Goal: Information Seeking & Learning: Learn about a topic

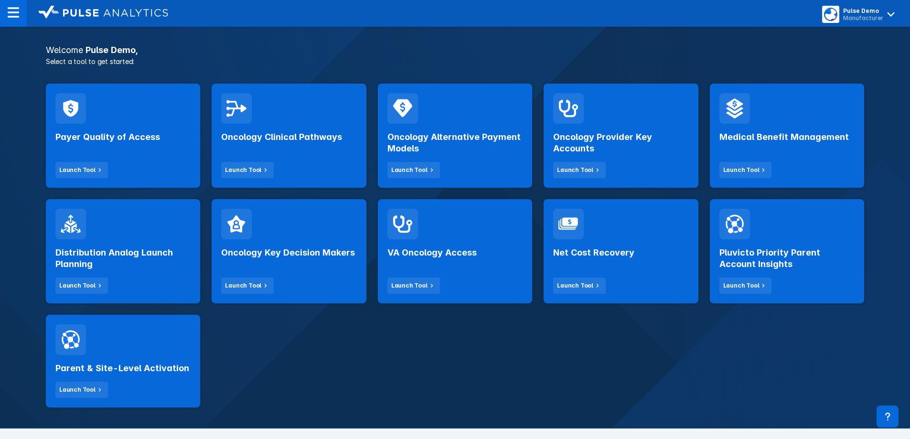
scroll to position [143, 0]
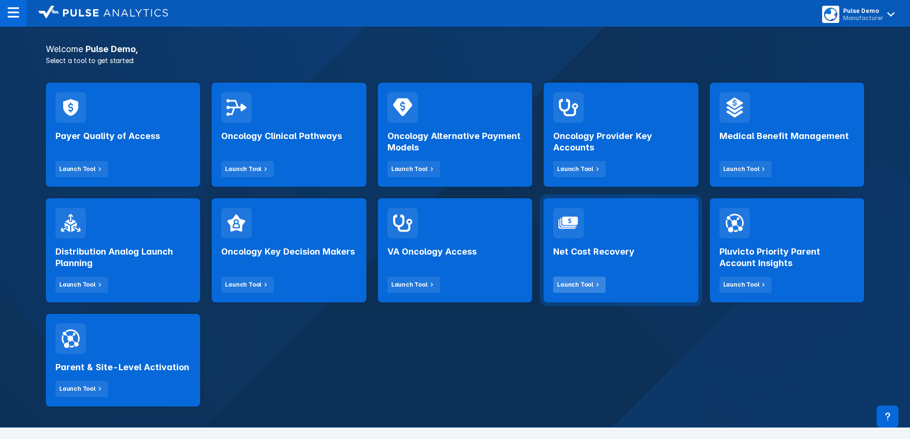
click at [589, 288] on div "Launch Tool" at bounding box center [575, 284] width 36 height 9
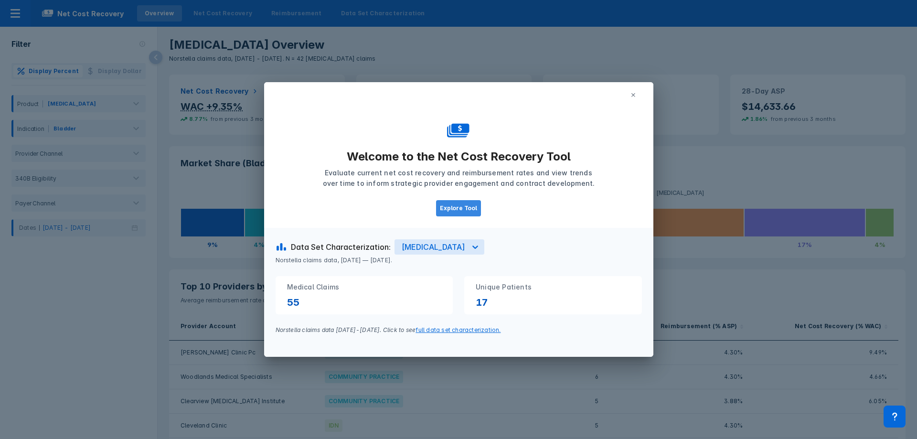
click at [462, 206] on button "Explore Tool" at bounding box center [458, 208] width 45 height 16
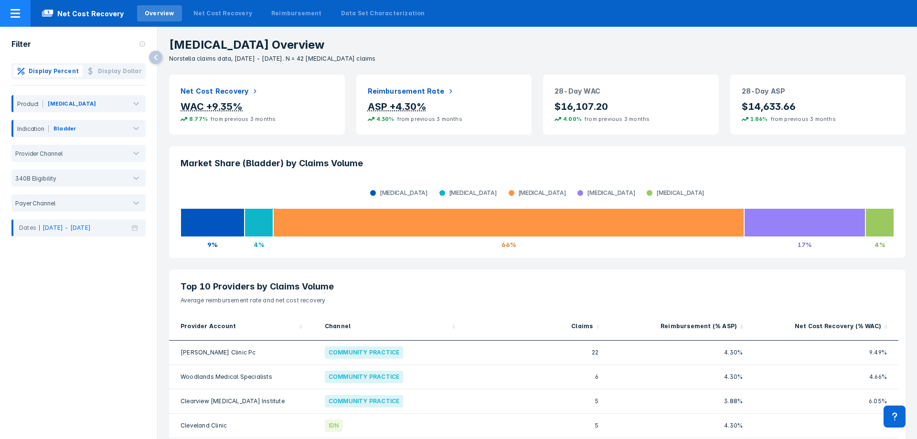
click at [12, 13] on icon at bounding box center [16, 13] width 10 height 9
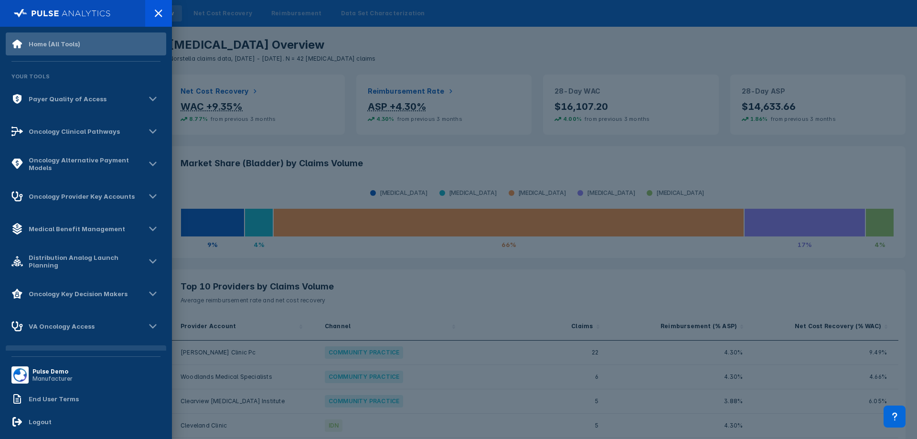
click at [31, 44] on div "Home (All Tools)" at bounding box center [55, 44] width 52 height 8
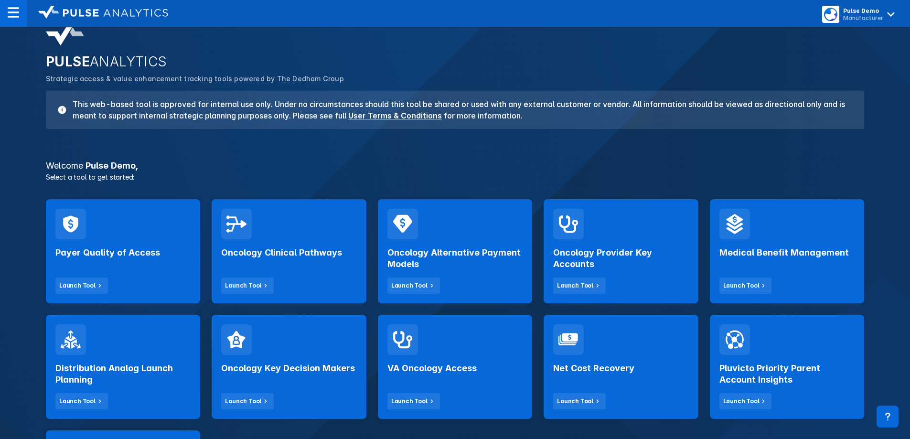
scroll to position [48, 0]
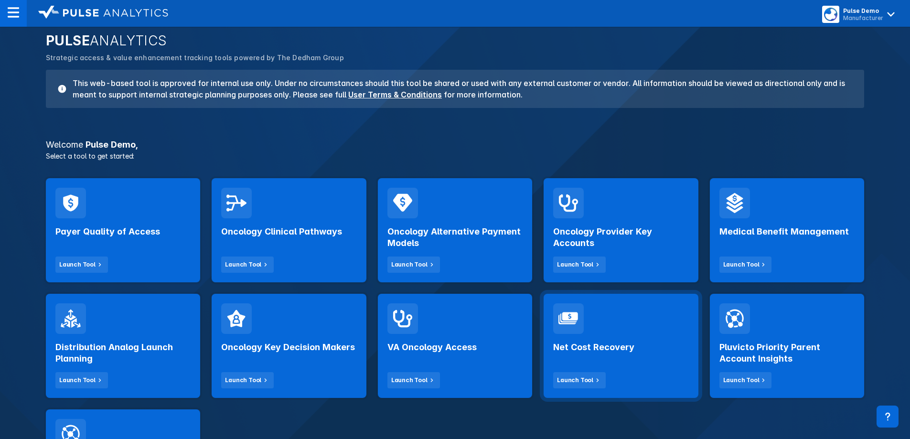
click at [651, 376] on div "Net Cost Recovery Launch Tool" at bounding box center [620, 361] width 135 height 54
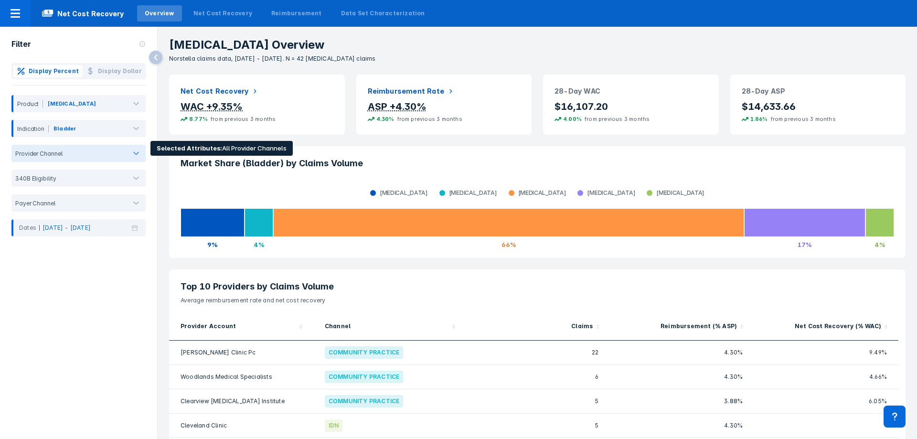
click at [94, 157] on div at bounding box center [94, 153] width 64 height 9
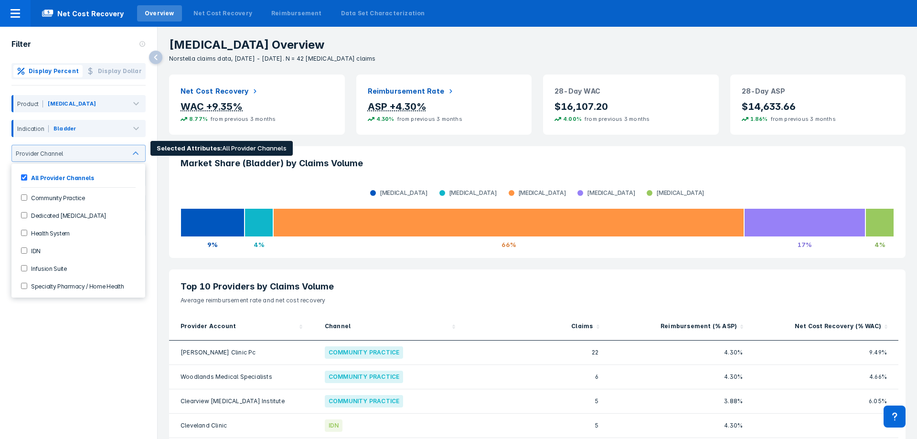
click at [78, 203] on div "Community Practice" at bounding box center [78, 198] width 126 height 16
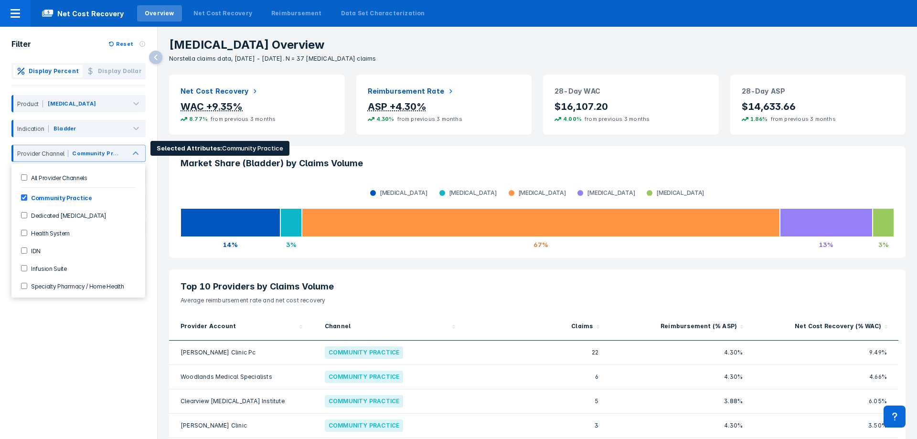
click at [45, 196] on label "Community Practice" at bounding box center [59, 198] width 65 height 8
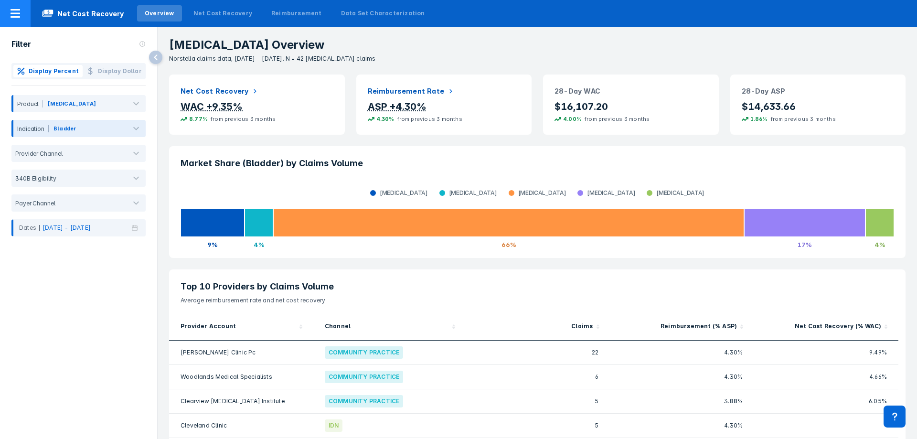
click at [82, 13] on span "Net Cost Recovery" at bounding box center [83, 13] width 105 height 11
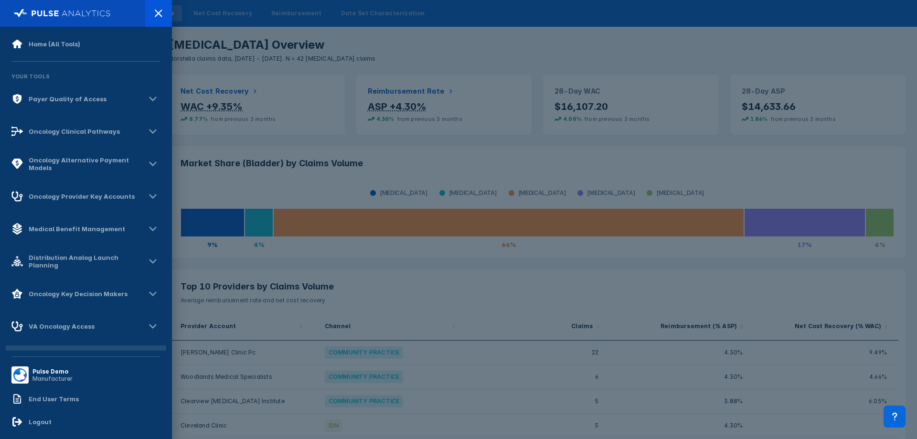
click at [453, 68] on div at bounding box center [458, 219] width 917 height 439
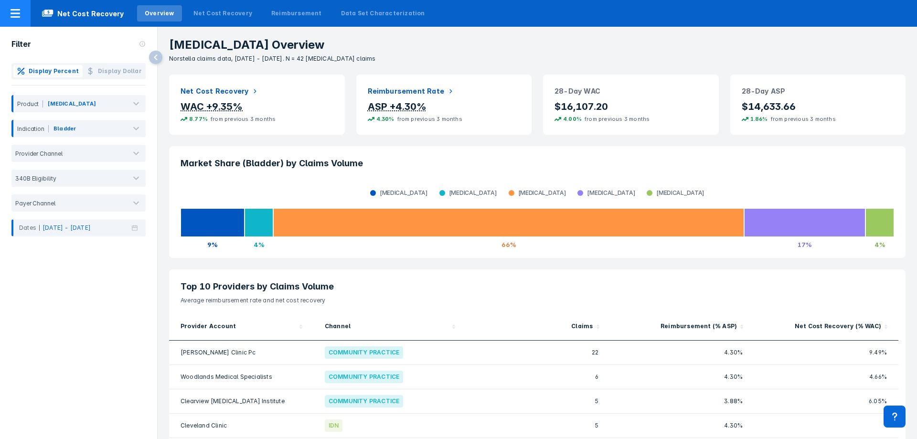
click at [24, 13] on div at bounding box center [15, 13] width 31 height 27
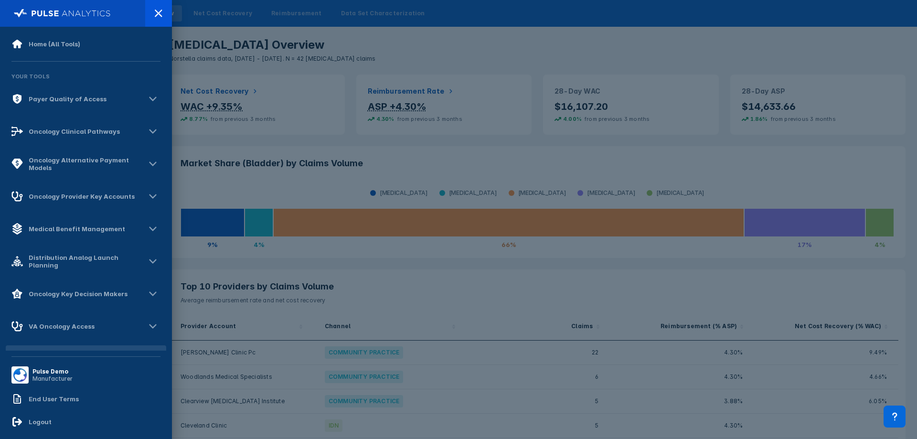
click at [657, 59] on div at bounding box center [458, 219] width 917 height 439
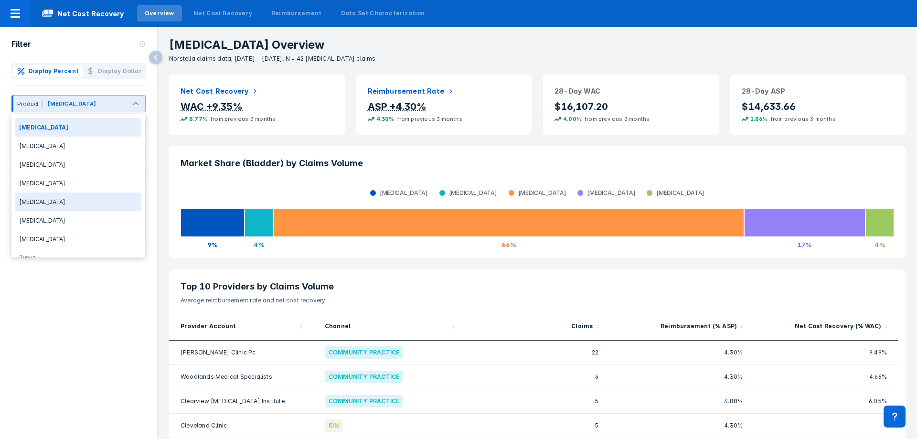
scroll to position [13, 0]
click at [444, 46] on p "[MEDICAL_DATA] Overview" at bounding box center [543, 44] width 748 height 13
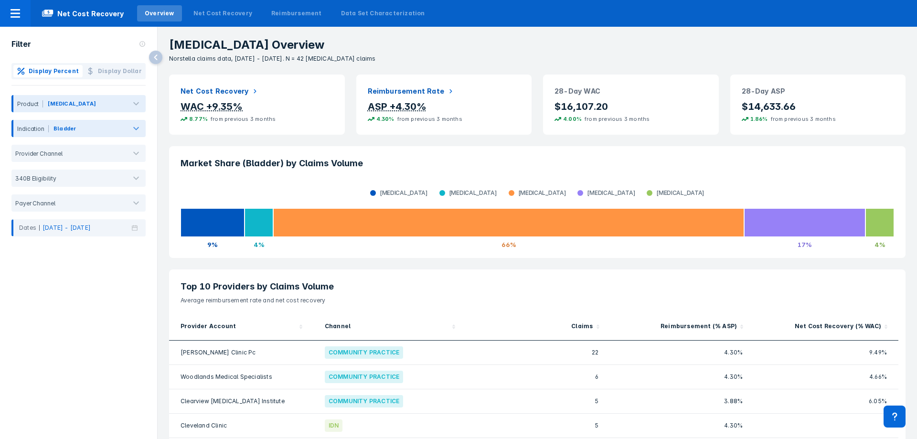
click at [129, 129] on div at bounding box center [136, 128] width 19 height 19
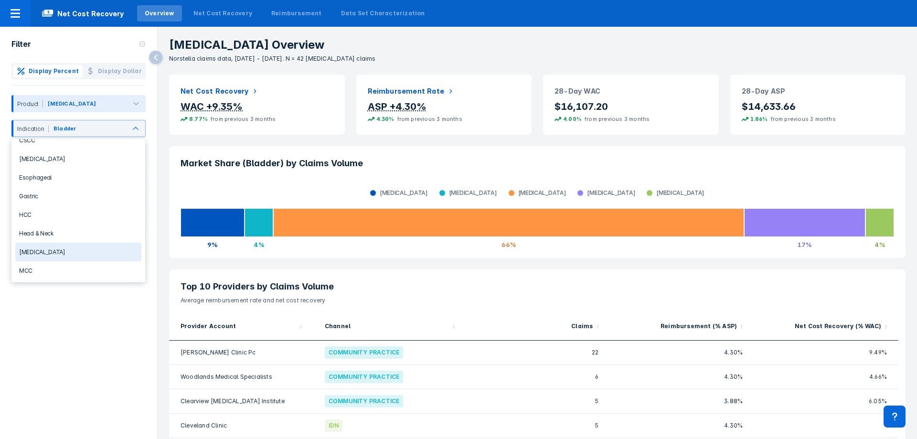
scroll to position [107, 0]
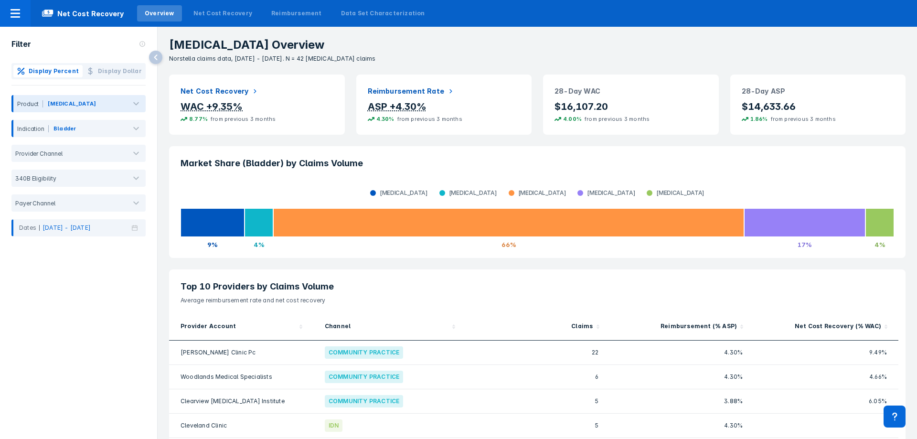
click at [386, 145] on div "Market Share (Bladder) by Claims Volume Bavencio Imfinzi Keytruda Opdivo Tecent…" at bounding box center [537, 201] width 748 height 123
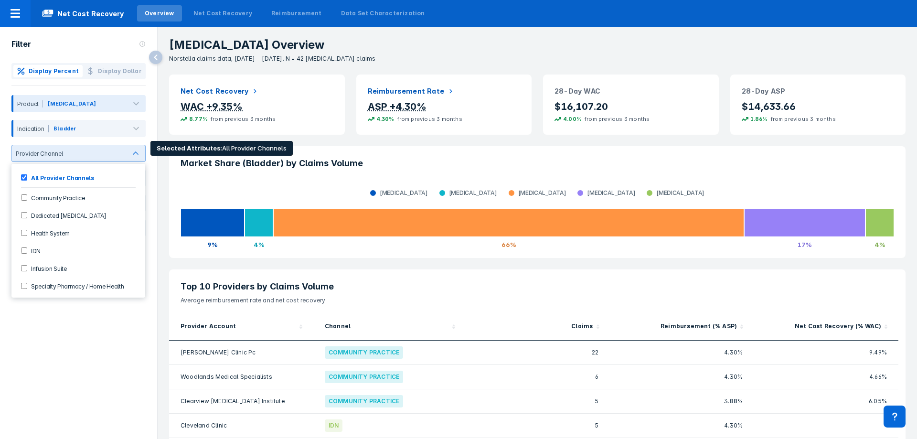
click at [145, 156] on div "Provider Channel" at bounding box center [78, 153] width 134 height 17
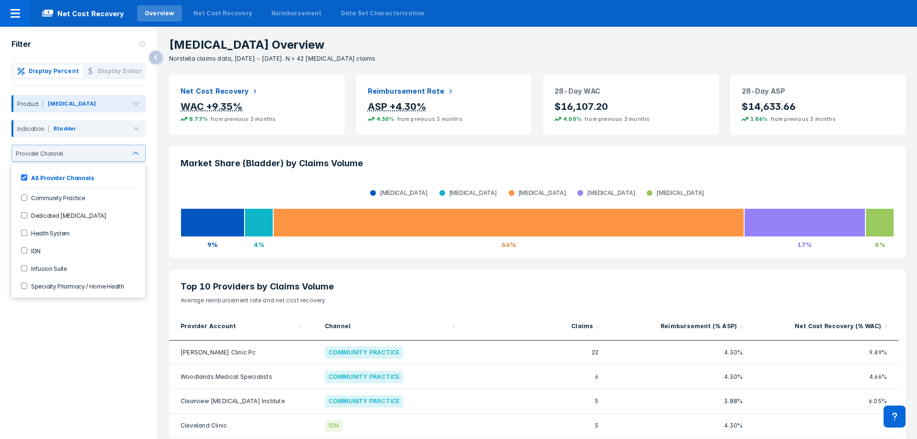
click at [189, 143] on div "Market Share (Bladder) by Claims Volume Bavencio Imfinzi Keytruda Opdivo Tecent…" at bounding box center [537, 201] width 748 height 123
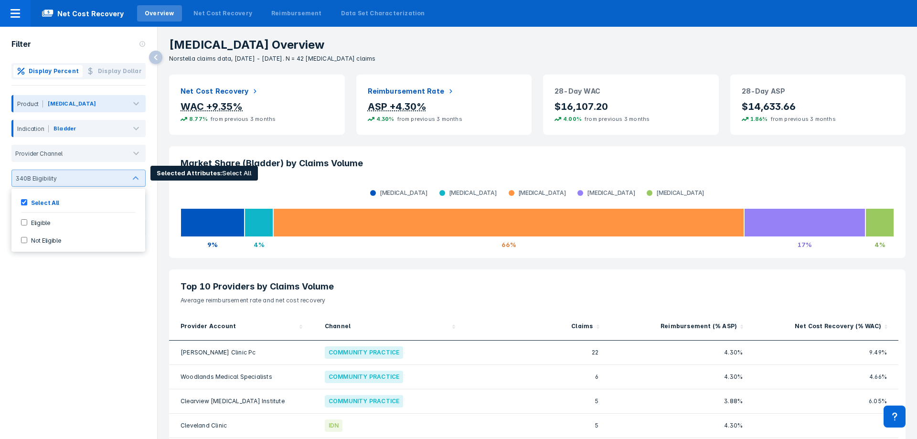
click at [141, 184] on div at bounding box center [135, 178] width 19 height 19
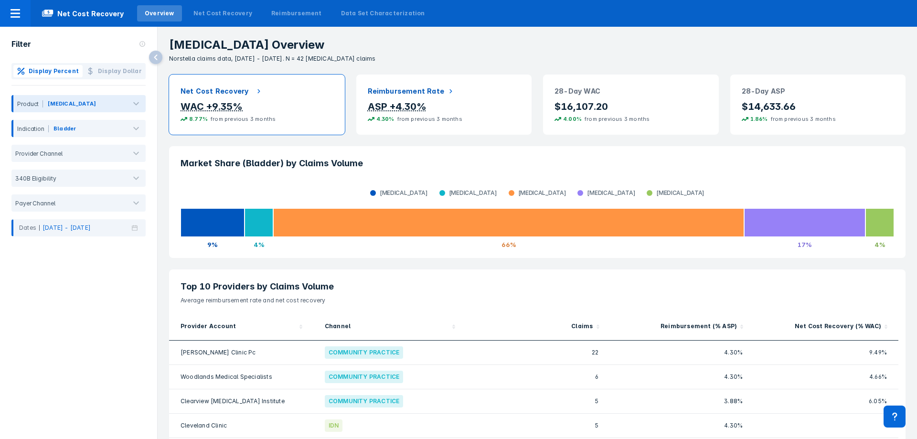
click at [309, 135] on div "Net Cost Recovery WAC +9.35% 8.77% from previous 3 months" at bounding box center [256, 105] width 187 height 72
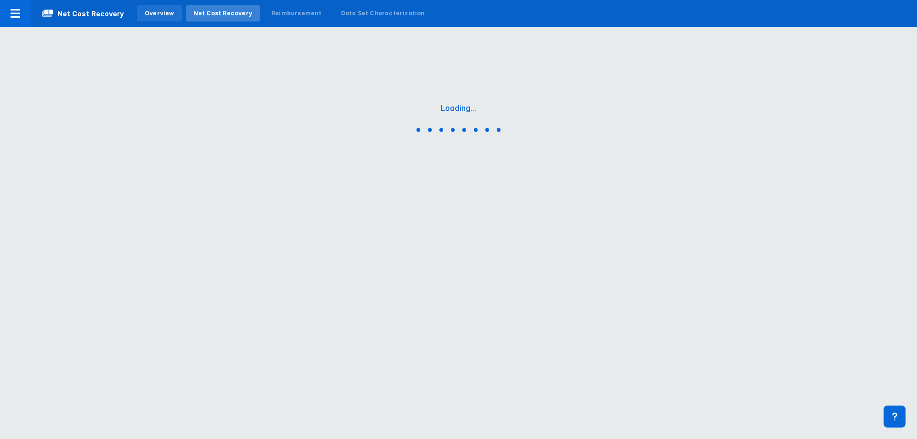
click at [149, 14] on div "Overview" at bounding box center [160, 13] width 30 height 9
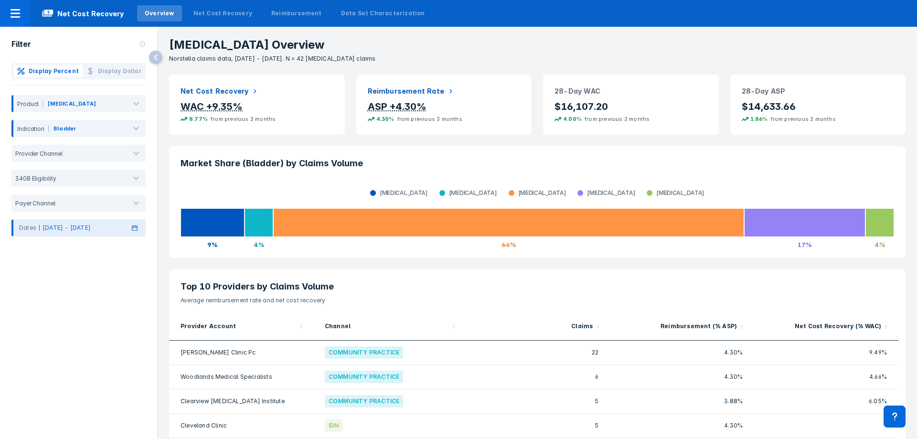
click at [131, 231] on div "Dates Feb 2025 - Apr 2025" at bounding box center [78, 227] width 134 height 17
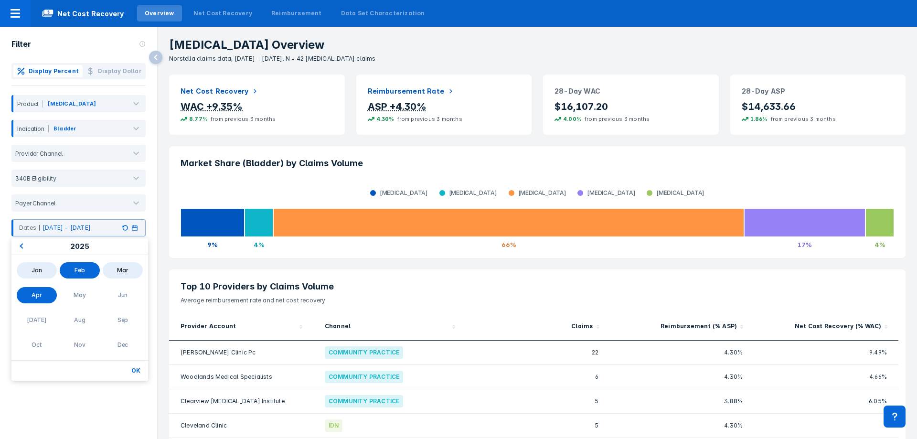
click at [40, 265] on div "Jan" at bounding box center [37, 270] width 40 height 16
click at [125, 349] on div "Dec" at bounding box center [123, 345] width 40 height 16
click at [43, 299] on div "Apr" at bounding box center [37, 295] width 40 height 16
click at [137, 372] on button "OK" at bounding box center [136, 371] width 17 height 12
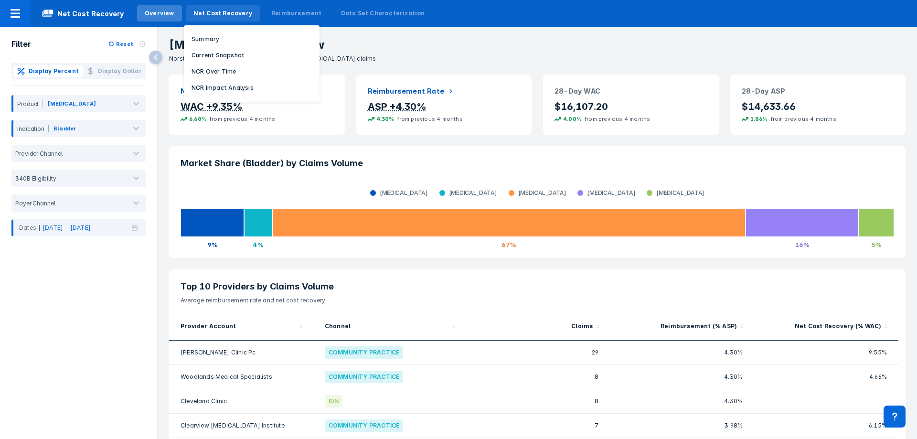
click at [234, 13] on div "Net Cost Recovery" at bounding box center [223, 13] width 59 height 9
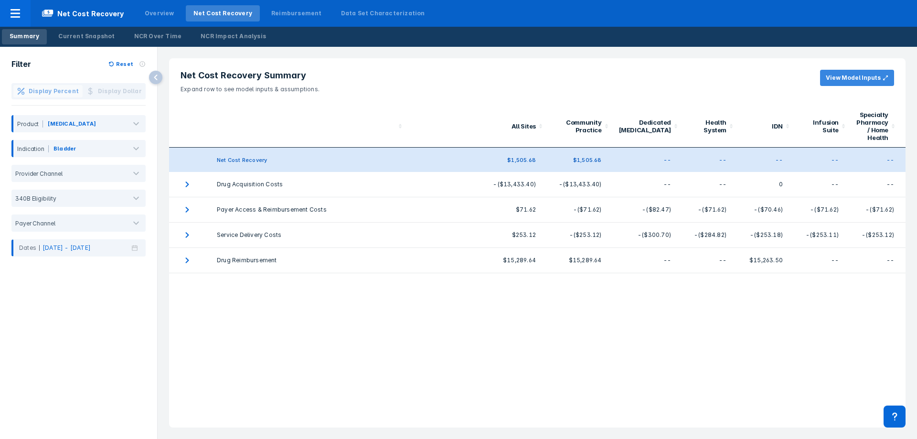
click at [874, 79] on button "View Model Inputs" at bounding box center [857, 78] width 74 height 16
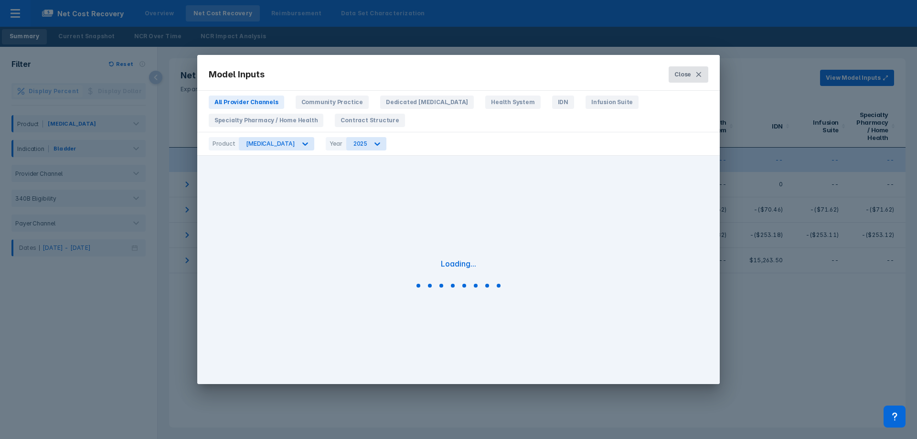
click at [702, 77] on icon at bounding box center [699, 75] width 8 height 8
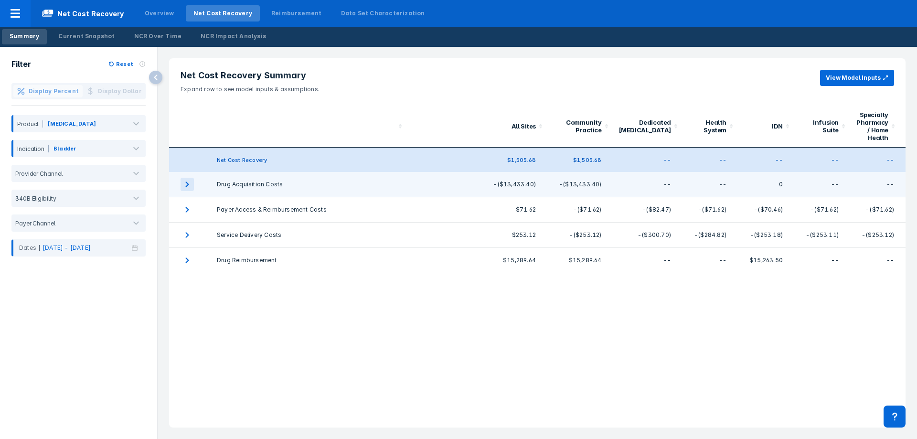
click at [189, 183] on icon "expand row" at bounding box center [187, 184] width 13 height 13
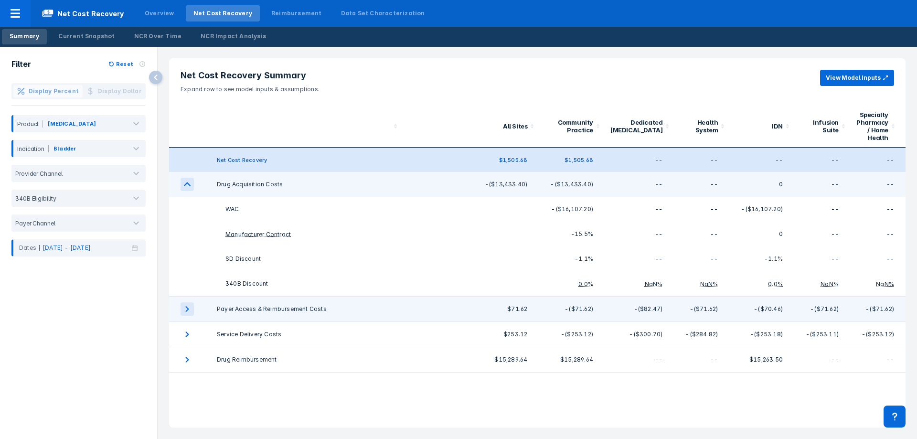
click at [189, 308] on icon "expand row" at bounding box center [187, 308] width 13 height 13
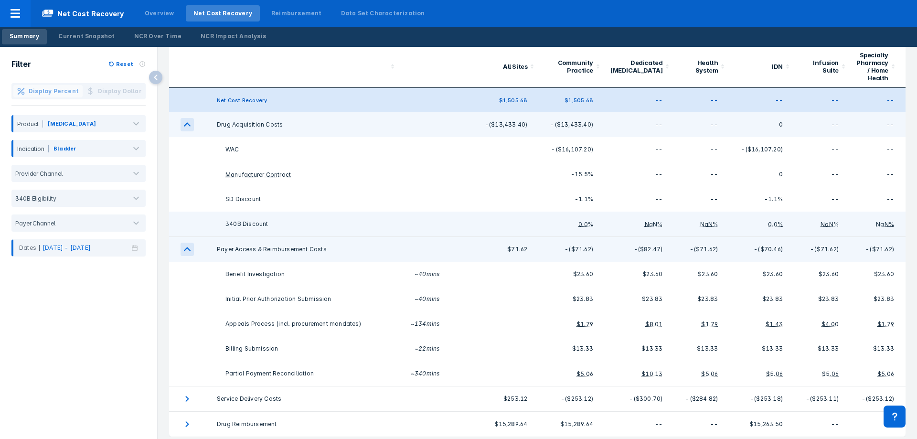
scroll to position [64, 0]
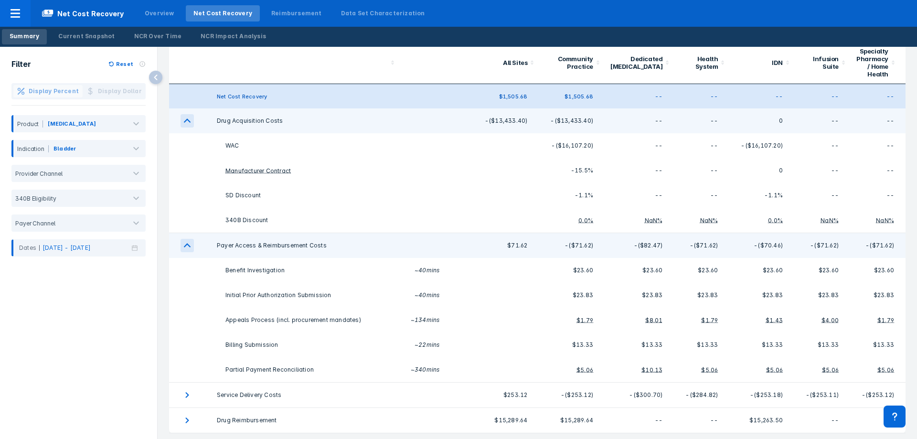
click at [188, 118] on icon "expand row" at bounding box center [187, 120] width 13 height 13
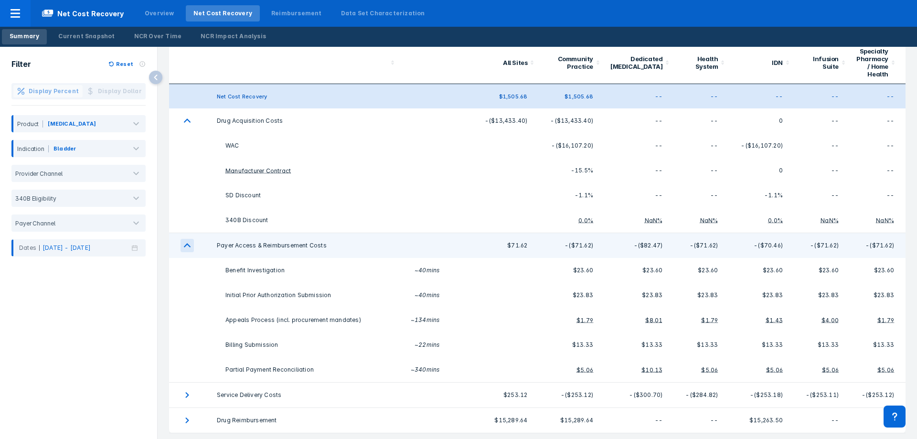
scroll to position [0, 0]
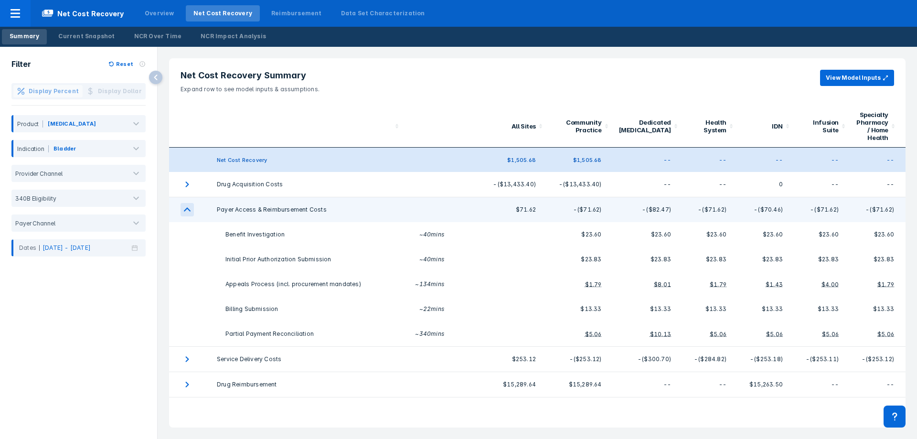
click at [191, 209] on icon "expand row" at bounding box center [187, 209] width 13 height 13
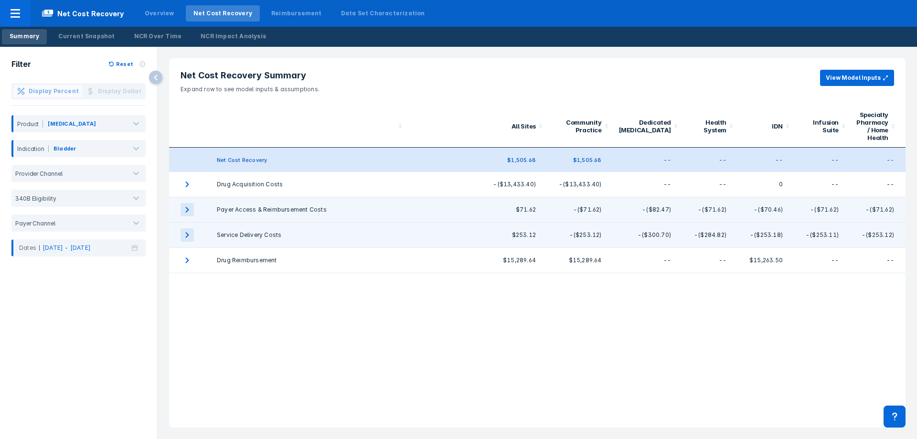
click at [183, 234] on icon "expand row" at bounding box center [187, 234] width 13 height 13
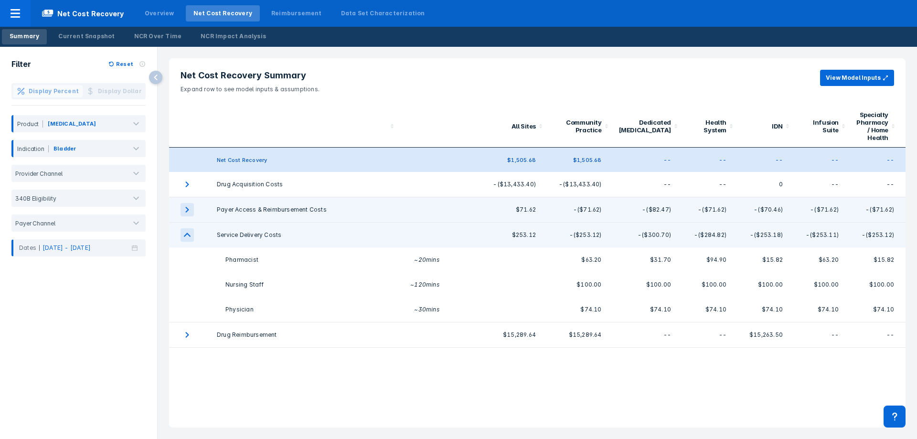
click at [188, 231] on icon "expand row" at bounding box center [187, 234] width 13 height 13
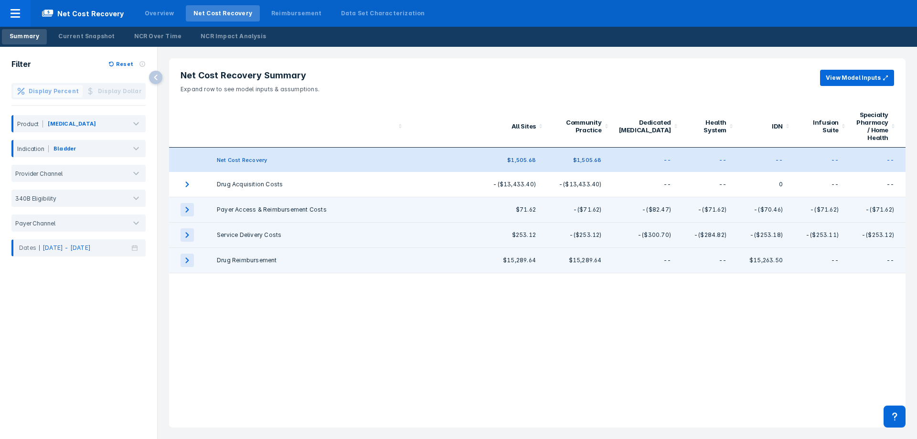
click at [187, 259] on icon "expand row" at bounding box center [187, 261] width 3 height 6
click at [506, 365] on div "Net Cost Recovery Summary Expand row to see model inputs & assumptions. View Mo…" at bounding box center [537, 242] width 737 height 369
click at [191, 259] on icon "expand row" at bounding box center [187, 260] width 13 height 13
click at [75, 33] on div "Current Snapshot" at bounding box center [86, 36] width 56 height 9
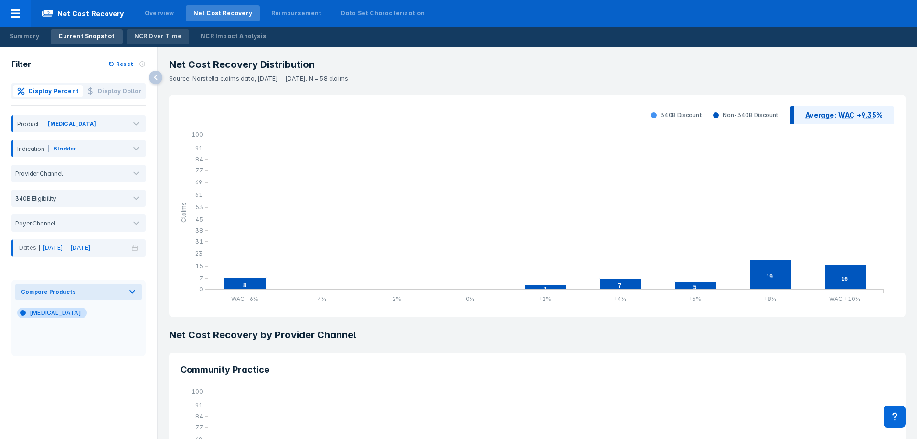
click at [159, 41] on link "NCR Over Time" at bounding box center [158, 36] width 63 height 15
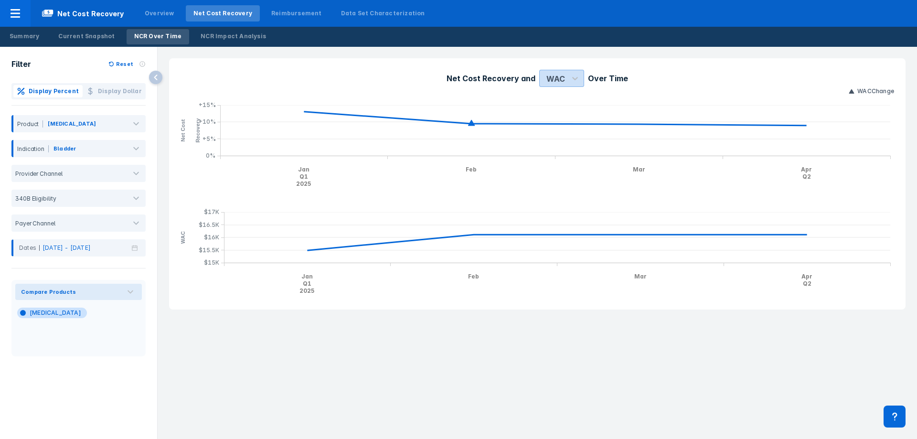
click at [563, 70] on div "WAC" at bounding box center [561, 78] width 45 height 17
click at [557, 117] on div "ASP" at bounding box center [553, 120] width 21 height 19
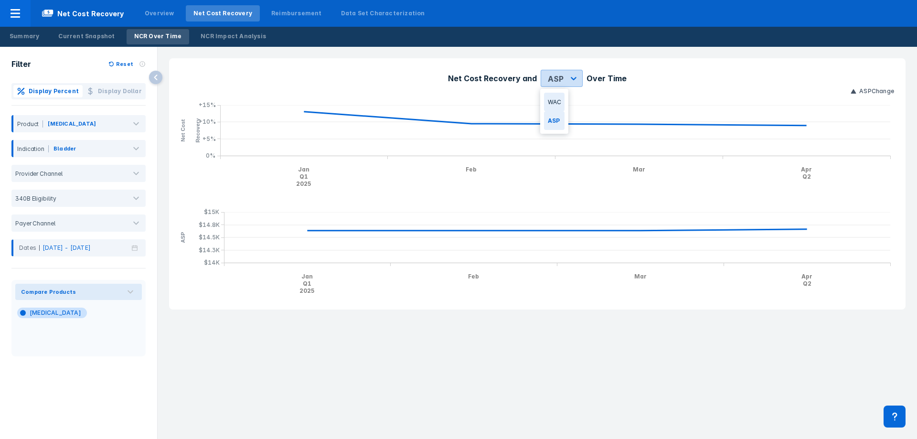
click at [572, 80] on icon at bounding box center [574, 79] width 10 height 10
click at [560, 100] on div "WAC" at bounding box center [554, 102] width 21 height 19
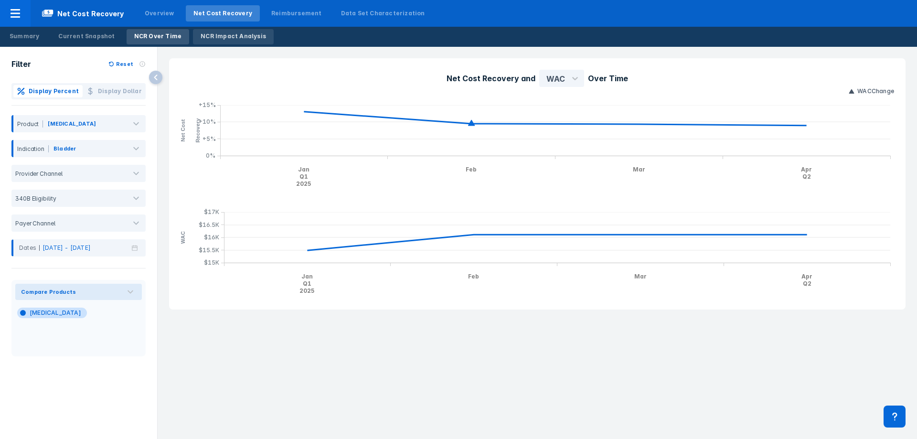
click at [248, 35] on div "NCR Impact Analysis" at bounding box center [233, 36] width 65 height 9
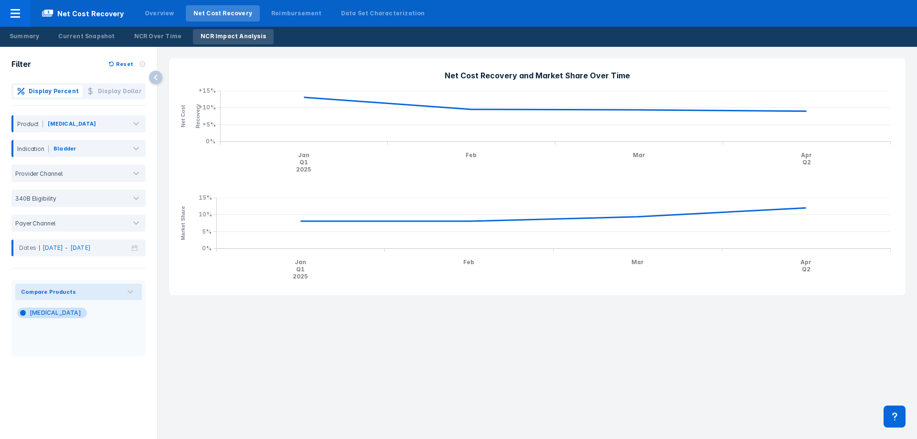
click at [562, 8] on nav "Net Cost Recovery Overview Net Cost Recovery Reimbursement Data Set Characteriz…" at bounding box center [458, 13] width 917 height 27
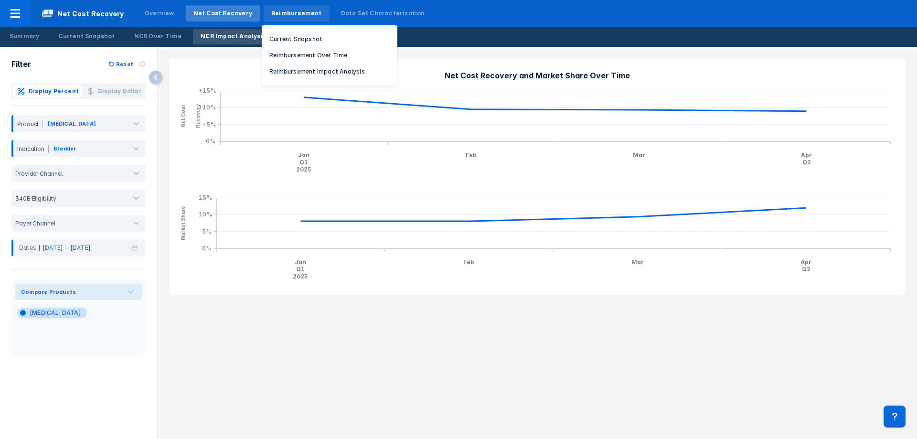
click at [280, 14] on div "Reimbursement" at bounding box center [296, 13] width 51 height 9
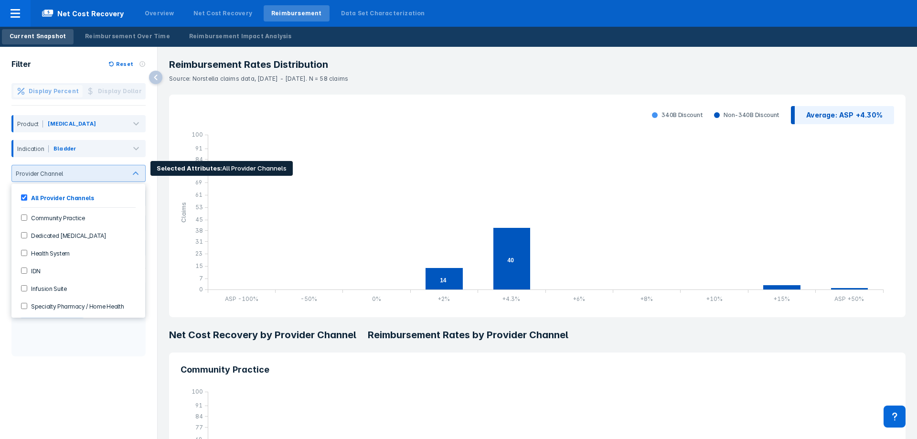
click at [116, 175] on div at bounding box center [93, 173] width 55 height 7
click at [158, 162] on div "Reimbursement Rates Distribution Source: Norstella claims data, Jan 2025 - Apr …" at bounding box center [538, 243] width 760 height 392
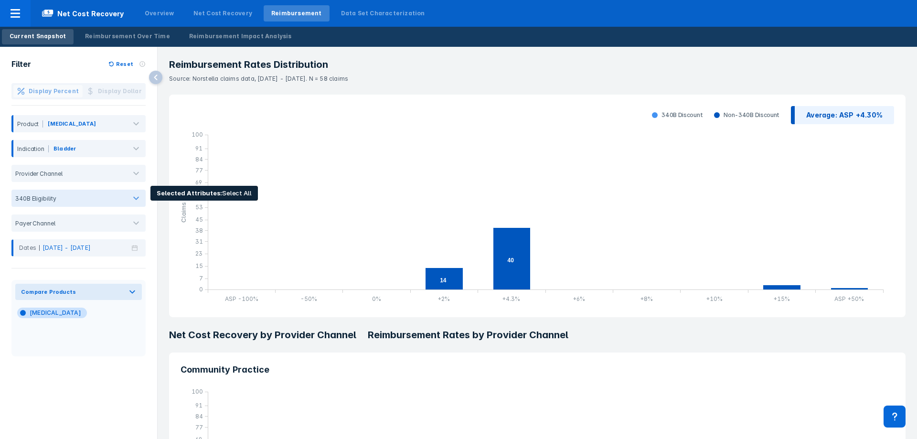
click at [119, 204] on div "340B Eligibility" at bounding box center [78, 198] width 134 height 17
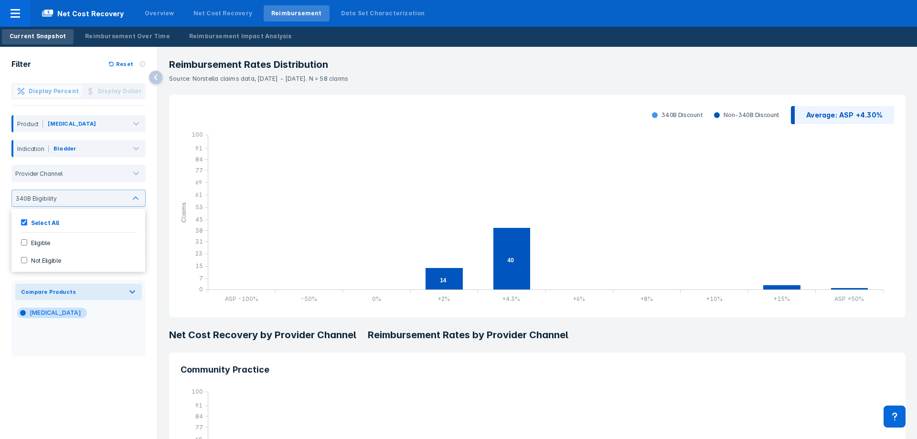
click at [157, 169] on div "Display Percent Display Dollar Product Bavencio Indication Bladder Provider Cha…" at bounding box center [78, 169] width 157 height 173
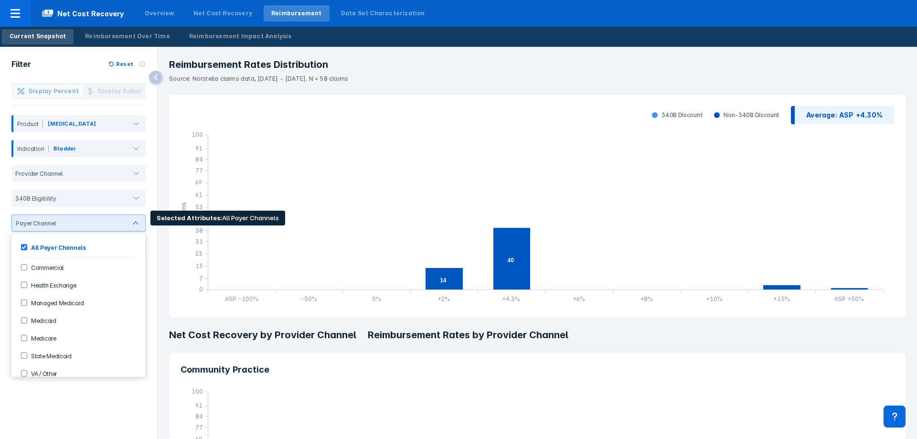
click at [145, 218] on div "Payer Channel" at bounding box center [78, 223] width 134 height 17
click at [156, 213] on div "Display Percent Display Dollar Product Bavencio Indication Bladder Provider Cha…" at bounding box center [78, 169] width 157 height 173
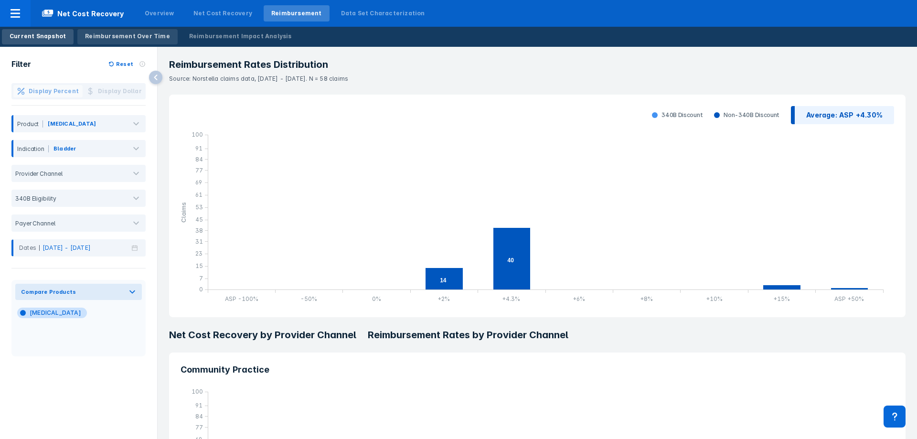
click at [145, 30] on link "Reimbursement Over Time" at bounding box center [127, 36] width 100 height 15
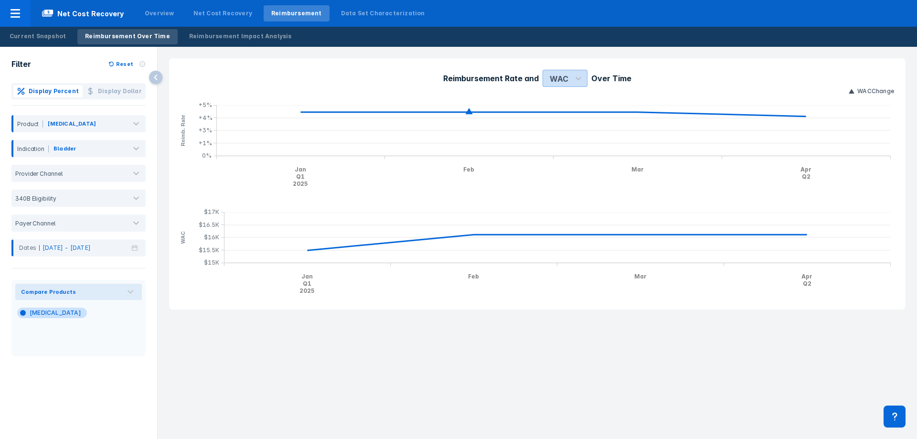
click at [558, 75] on div "WAC" at bounding box center [559, 78] width 19 height 11
click at [553, 120] on div "ASP" at bounding box center [557, 120] width 21 height 19
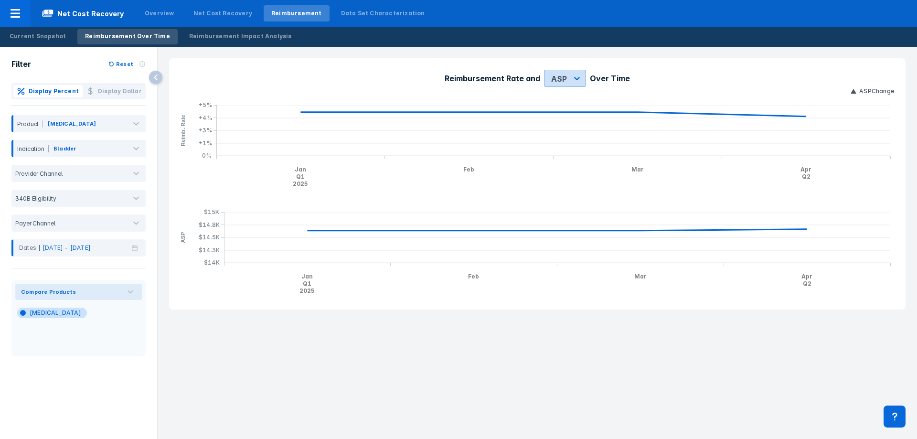
click at [575, 76] on icon at bounding box center [577, 79] width 10 height 10
click at [563, 98] on div "WAC" at bounding box center [559, 102] width 21 height 19
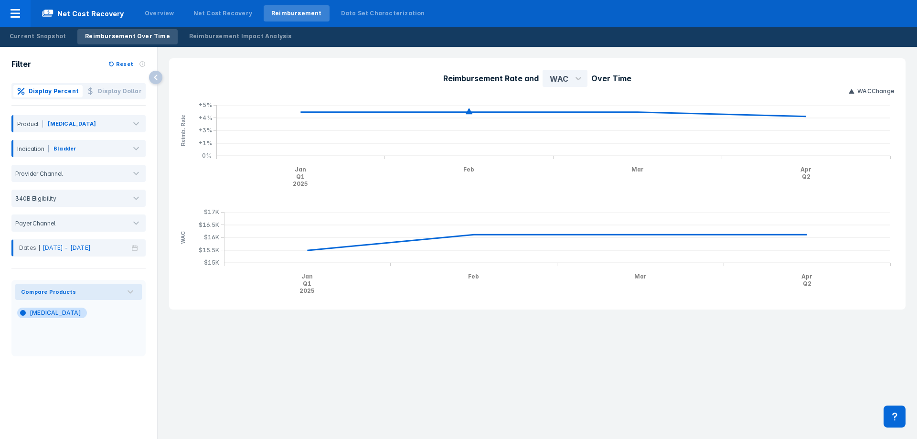
click at [233, 64] on div "Reimbursement Rate and WAC Over Time WAC Change Jan Q1 2025 Feb Mar Apr Q2 Reim…" at bounding box center [537, 127] width 737 height 139
click at [243, 33] on div "Reimbursement Impact Analysis" at bounding box center [240, 36] width 103 height 9
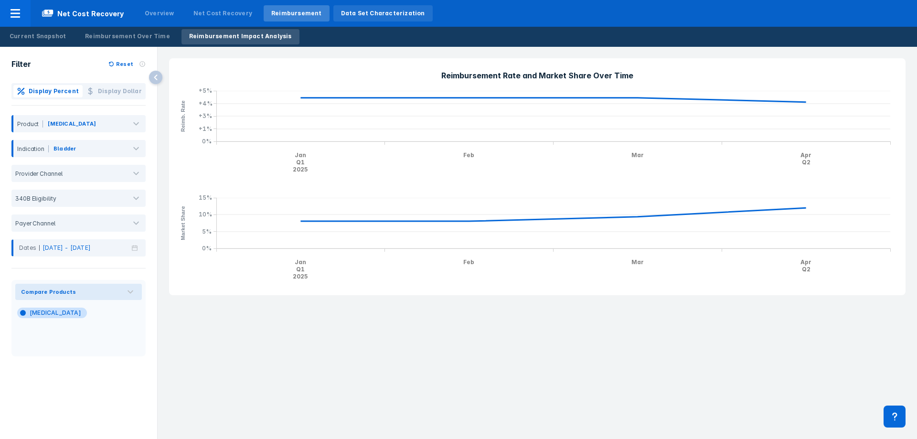
click at [378, 13] on div "Data Set Characterization" at bounding box center [383, 13] width 84 height 9
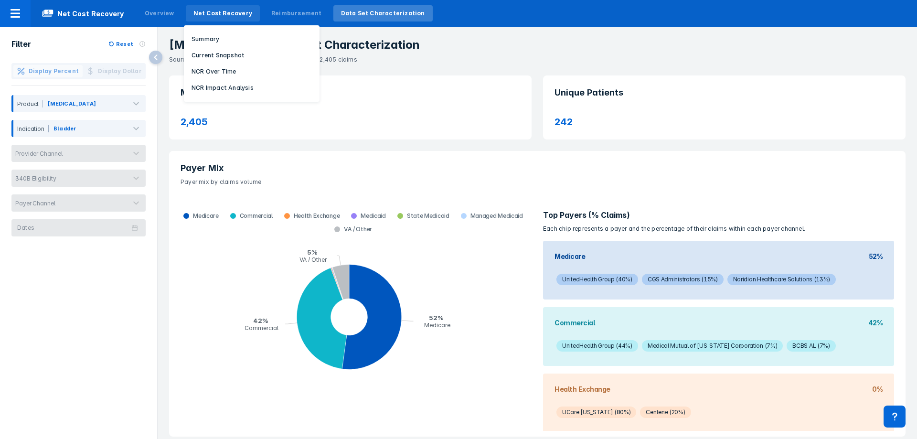
click at [197, 9] on div "Net Cost Recovery" at bounding box center [223, 13] width 74 height 16
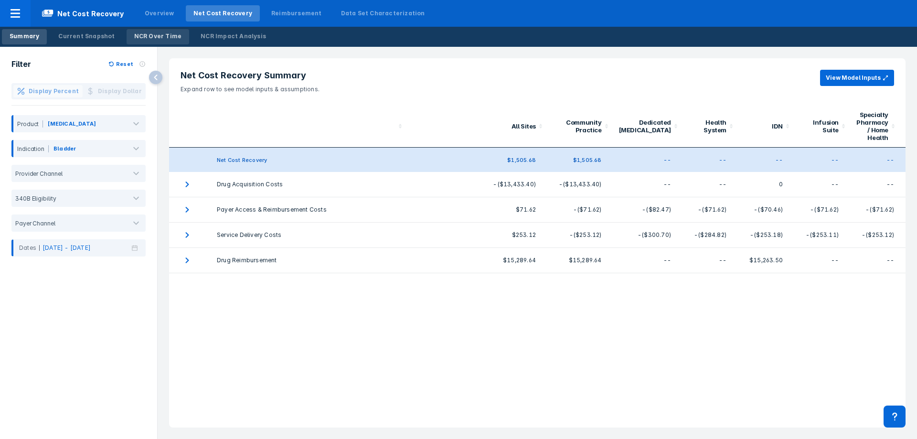
click at [170, 33] on div "NCR Over Time" at bounding box center [158, 36] width 48 height 9
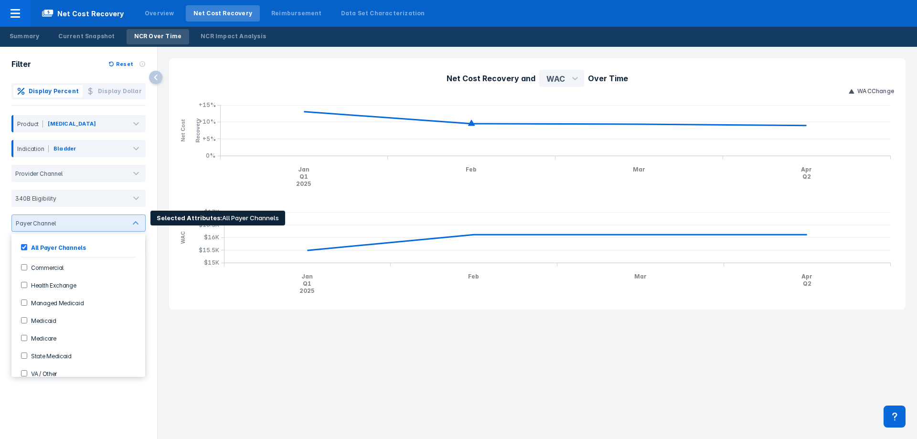
click at [51, 334] on div "Medicare" at bounding box center [78, 338] width 126 height 16
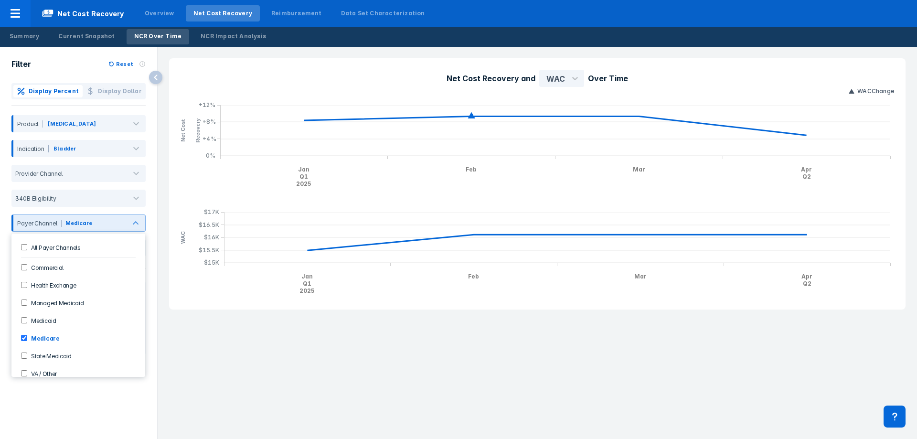
click at [490, 361] on div "Net Cost Recovery and WAC Over Time WAC Change Jan Q1 2025 Feb Mar Apr Q2 Net C…" at bounding box center [538, 243] width 760 height 392
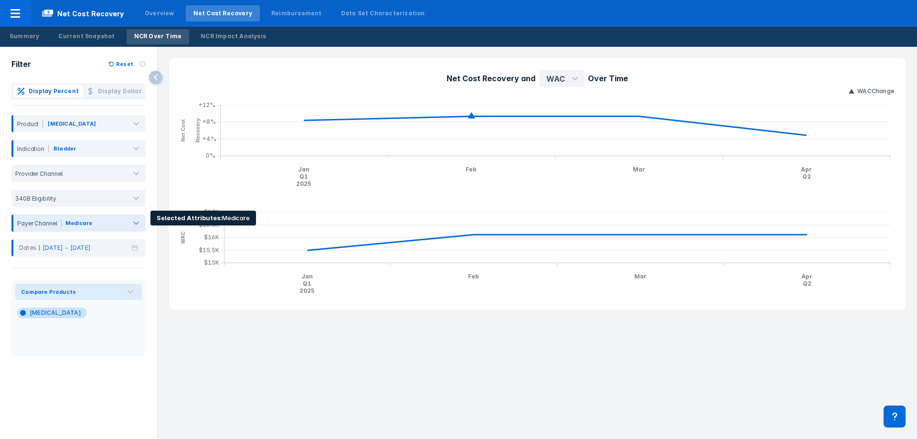
click at [121, 222] on div "Medicare" at bounding box center [94, 223] width 65 height 11
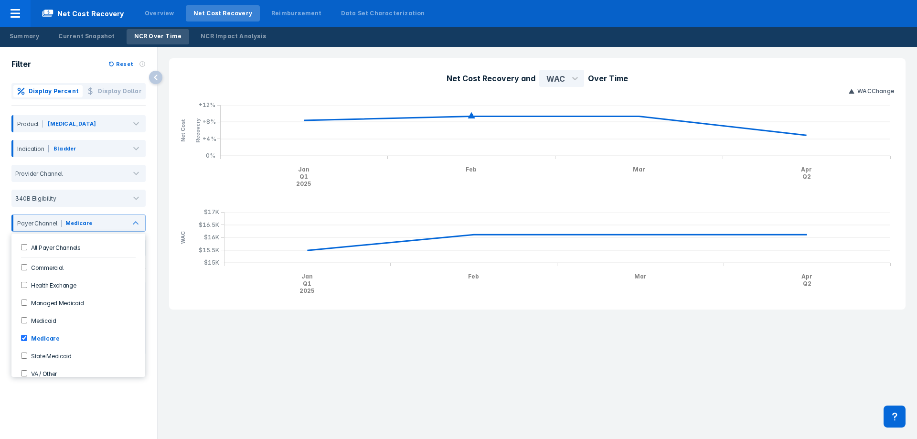
click at [78, 297] on div "Managed Medicaid" at bounding box center [78, 303] width 126 height 16
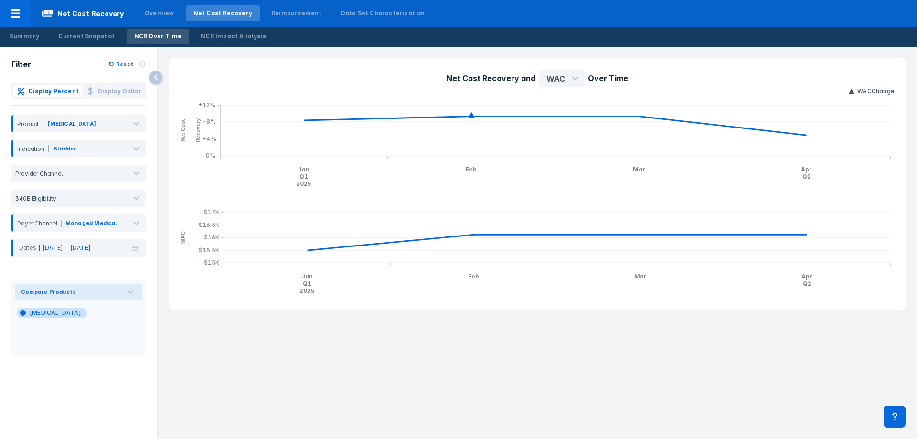
click at [227, 341] on div "Net Cost Recovery and WAC Over Time WAC Change Jan Q1 2025 Feb Mar Apr Q2 Net C…" at bounding box center [538, 243] width 760 height 392
click at [18, 35] on div "Summary" at bounding box center [25, 36] width 30 height 9
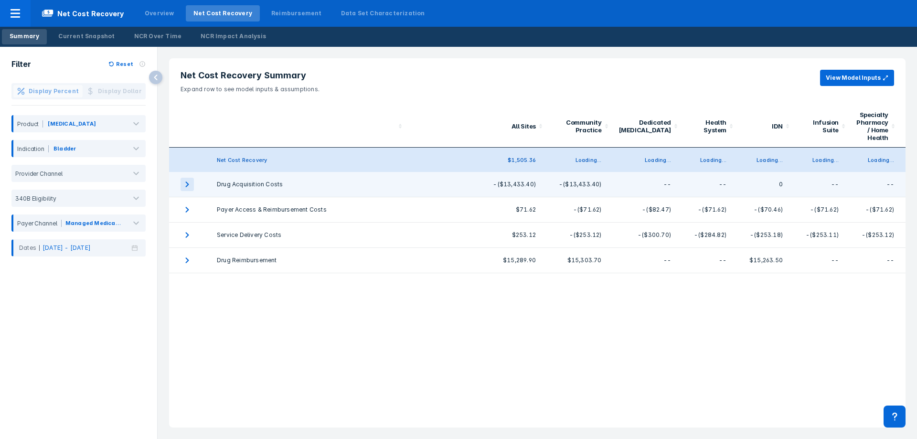
click at [183, 183] on icon "expand row" at bounding box center [187, 184] width 13 height 13
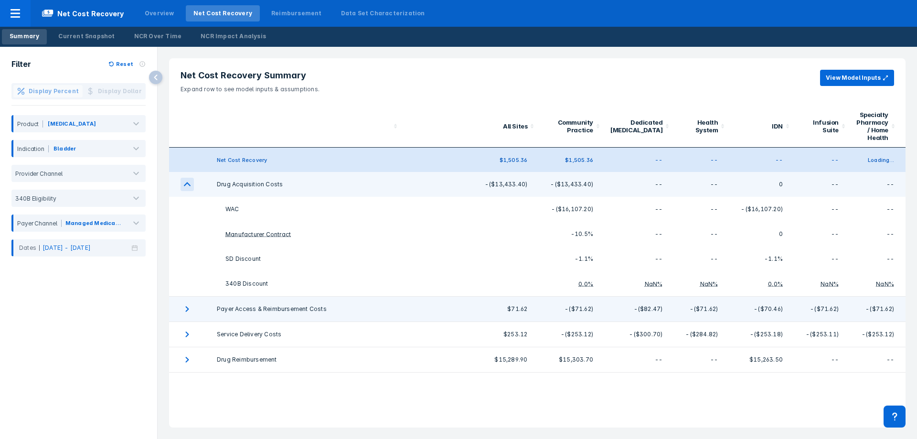
click at [195, 307] on td "collapsible table" at bounding box center [187, 309] width 36 height 25
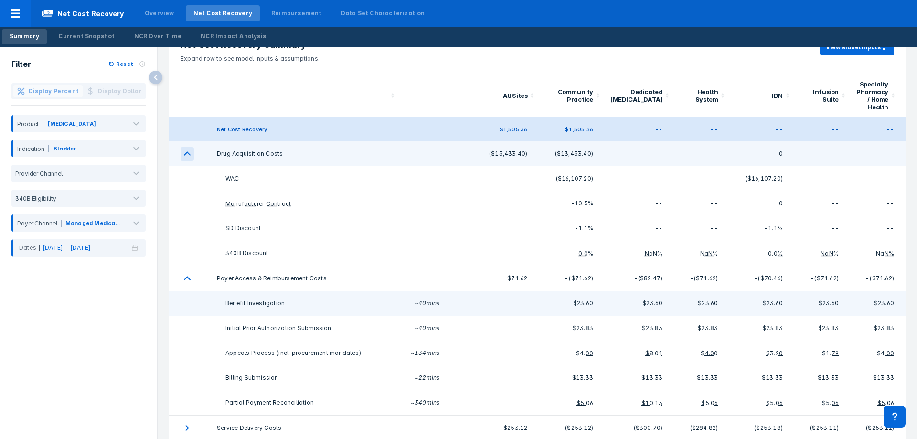
scroll to position [64, 0]
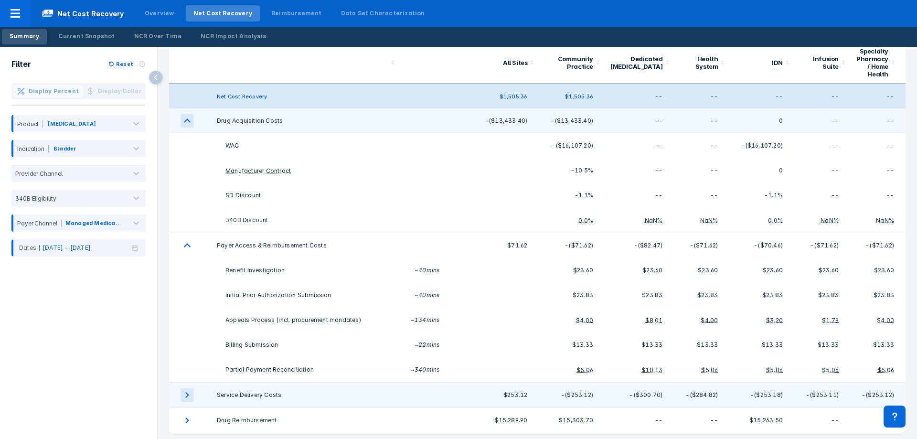
click at [183, 397] on icon "expand row" at bounding box center [187, 394] width 13 height 13
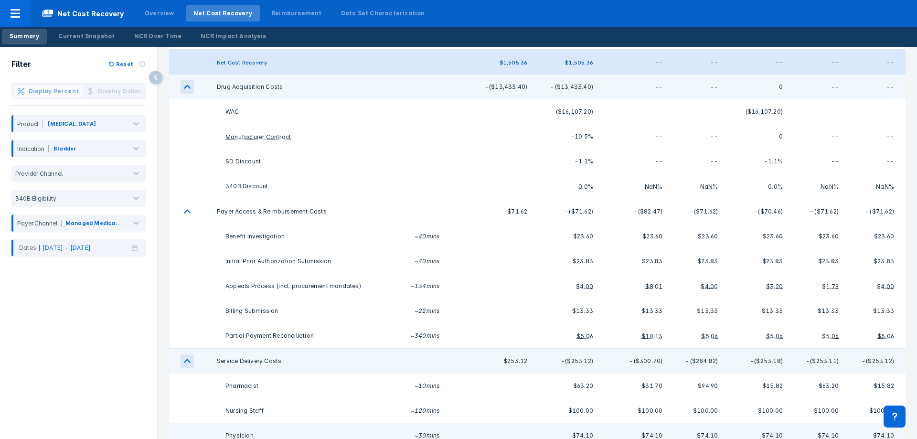
scroll to position [138, 0]
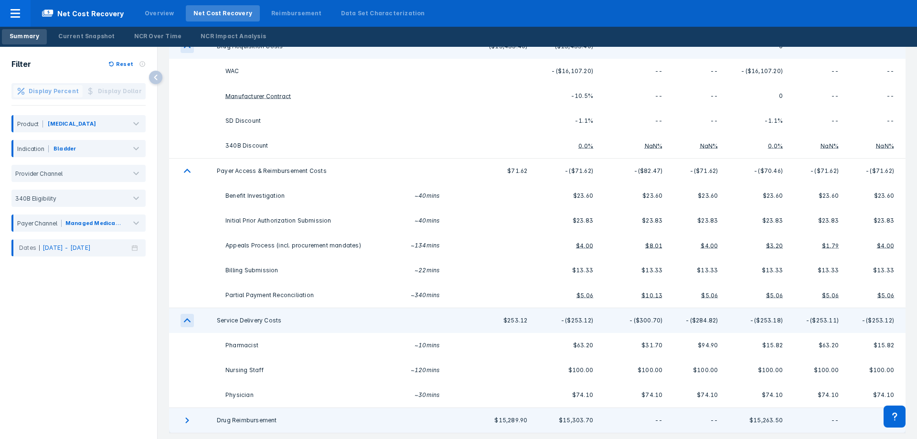
click at [203, 424] on td "collapsible table" at bounding box center [187, 420] width 36 height 25
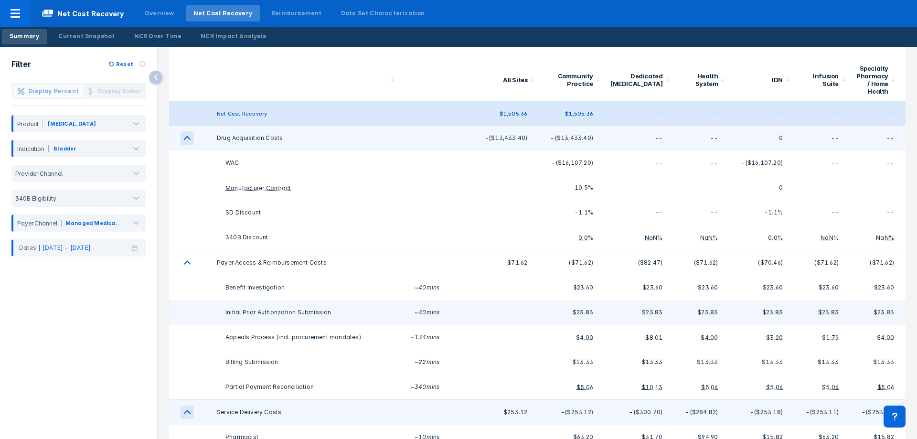
scroll to position [96, 0]
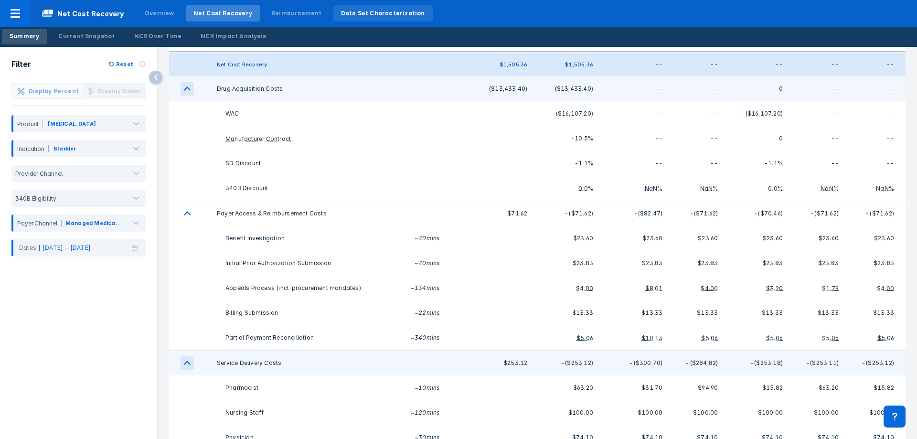
click at [389, 9] on div "Data Set Characterization" at bounding box center [383, 13] width 84 height 9
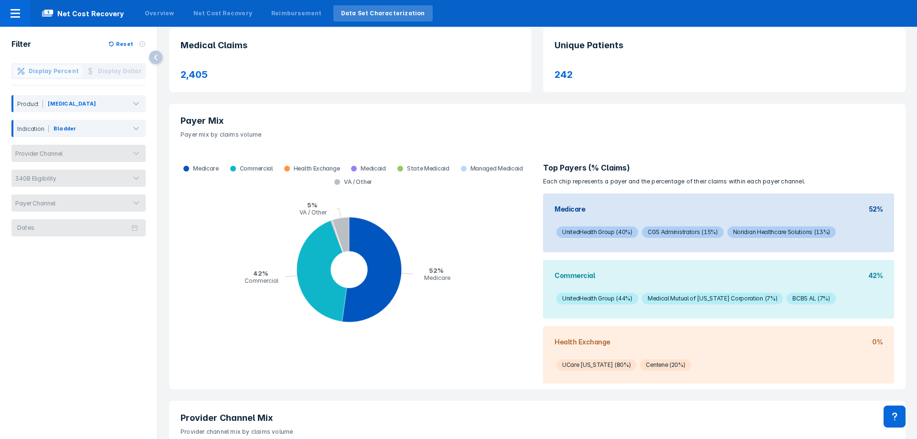
scroll to position [48, 0]
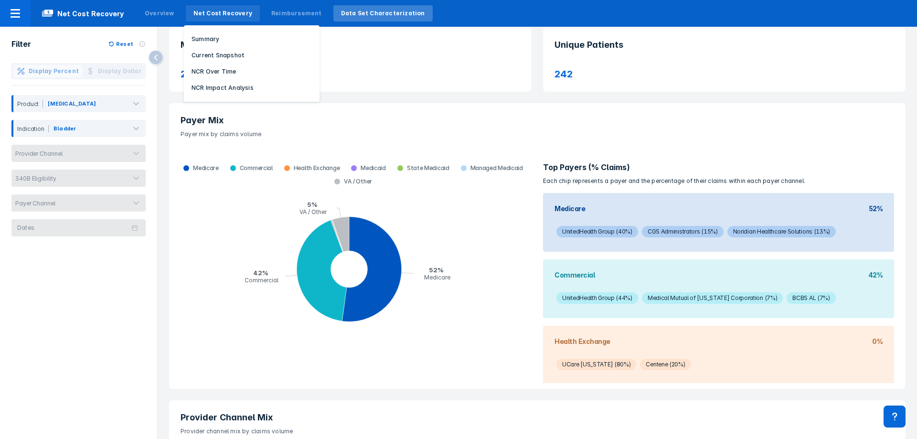
click at [202, 20] on div "Net Cost Recovery" at bounding box center [223, 13] width 74 height 16
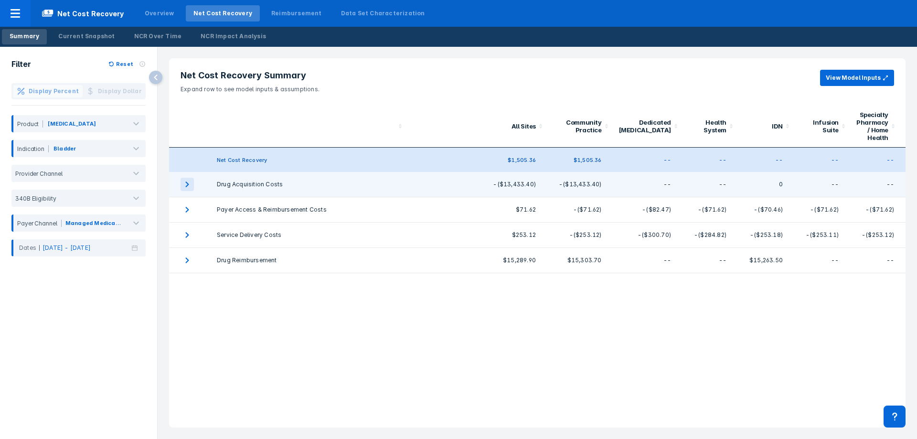
click at [194, 184] on icon "expand row" at bounding box center [187, 184] width 13 height 13
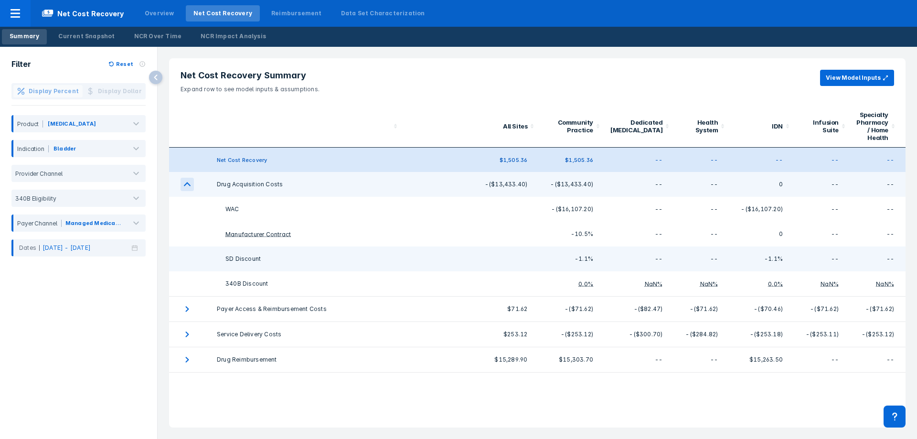
click at [229, 259] on td "SD Discount" at bounding box center [303, 259] width 197 height 25
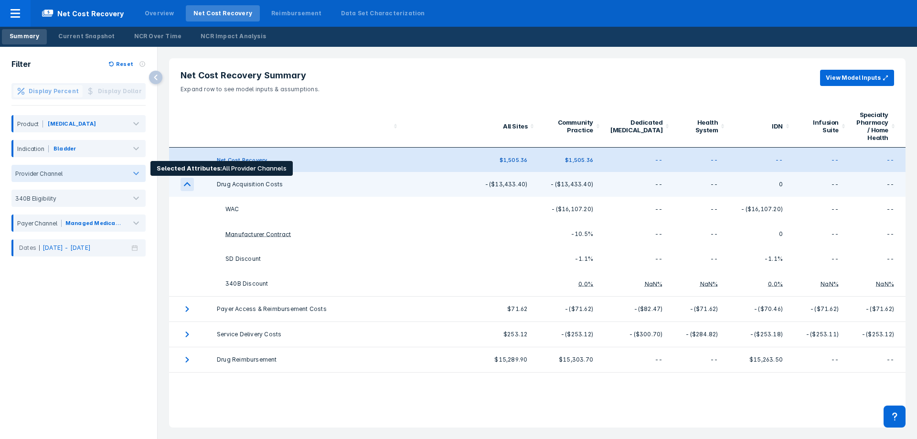
click at [126, 178] on div "Provider Channel" at bounding box center [78, 173] width 134 height 17
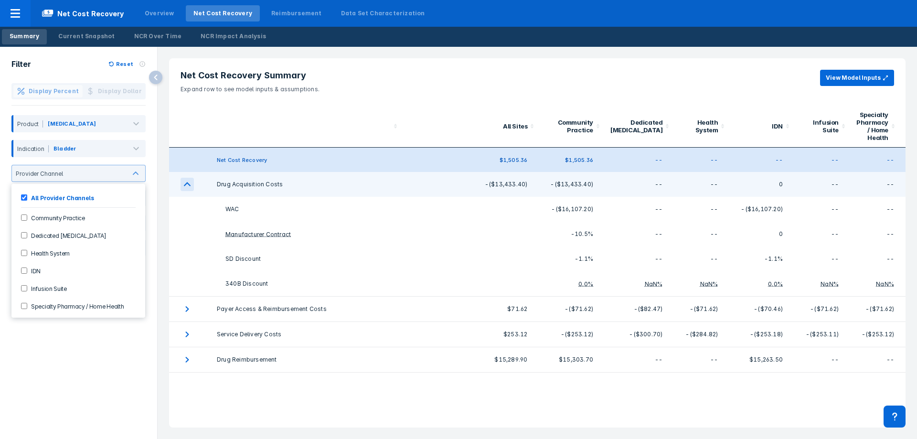
click at [76, 219] on label "Community Practice" at bounding box center [56, 218] width 58 height 8
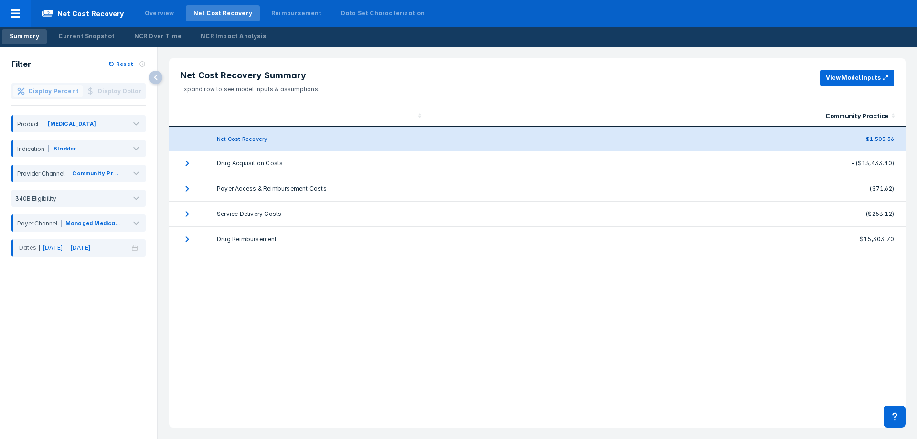
click at [58, 362] on div "Filter Reset Display Percent Display Dollar Product Bavencio Indication Bladder…" at bounding box center [78, 243] width 157 height 392
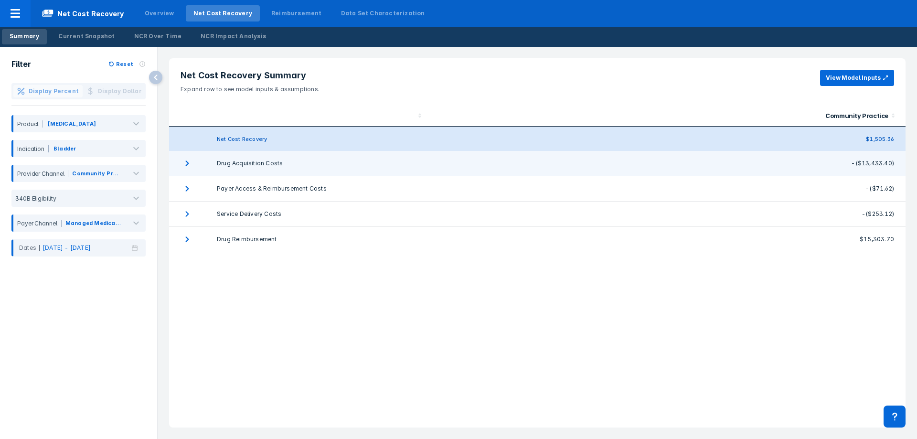
click at [208, 162] on td "Drug Acquisition Costs" at bounding box center [315, 163] width 221 height 25
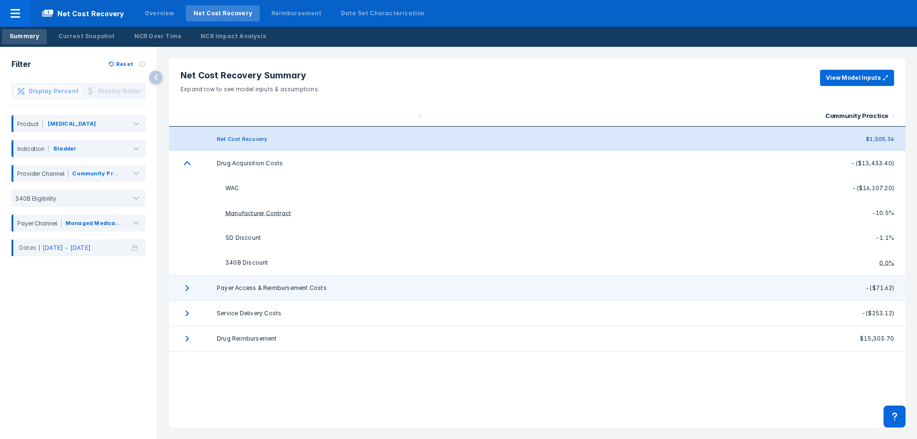
click at [204, 281] on td "collapsible table" at bounding box center [187, 288] width 36 height 25
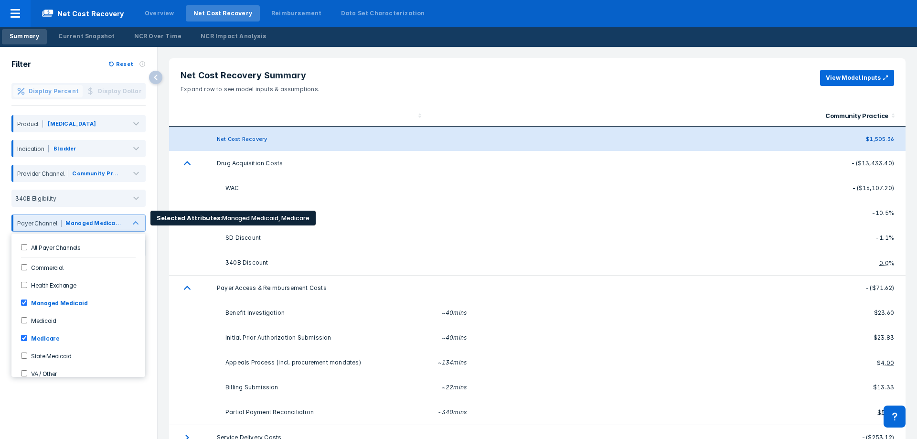
click at [64, 248] on label "All Payer Channels" at bounding box center [54, 247] width 54 height 8
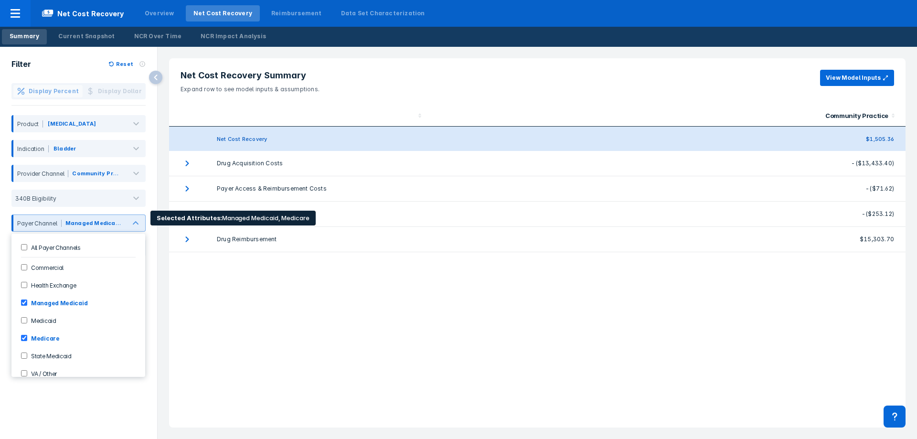
click at [28, 246] on label "All Payer Channels" at bounding box center [54, 247] width 54 height 8
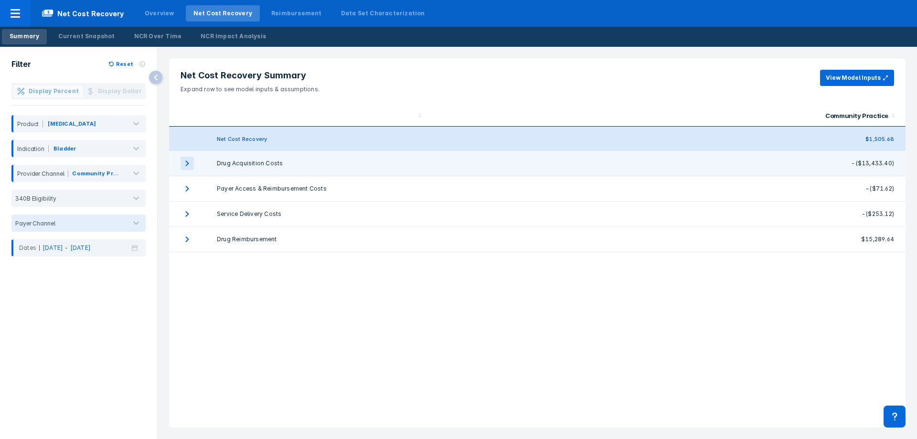
click at [189, 167] on icon "expand row" at bounding box center [187, 163] width 13 height 13
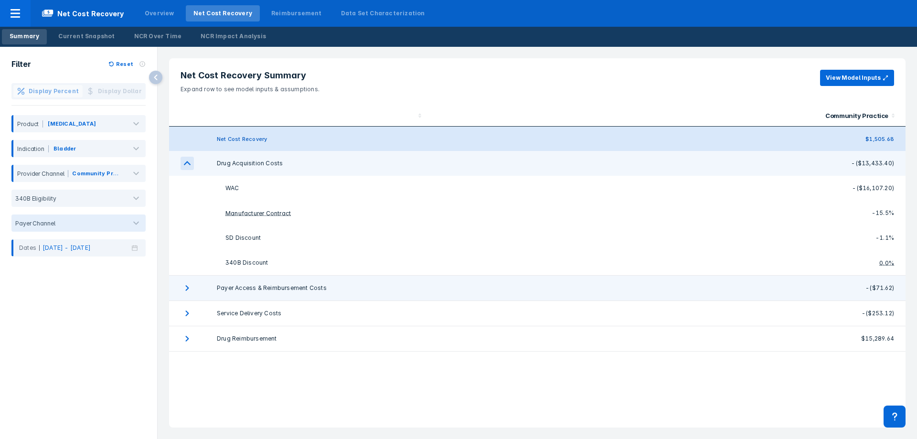
click at [267, 278] on td "Payer Access & Reimbursement Costs" at bounding box center [315, 288] width 221 height 25
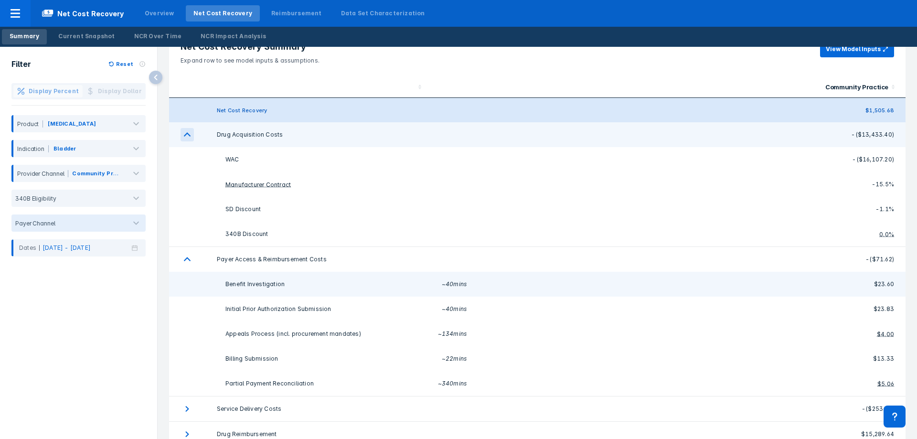
scroll to position [43, 0]
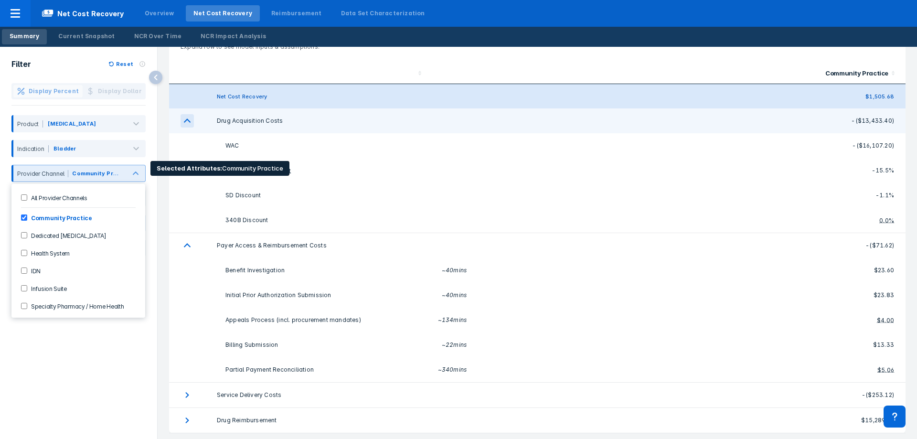
click at [48, 250] on label "Health System" at bounding box center [48, 253] width 43 height 8
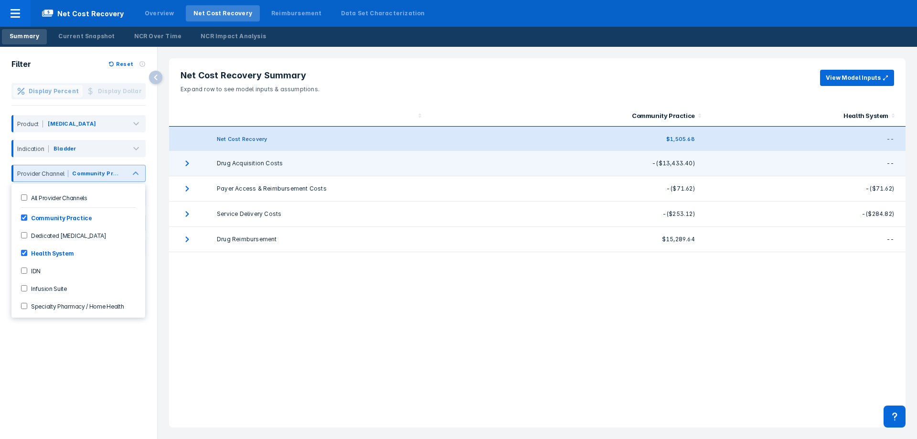
click at [202, 171] on td "collapsible table" at bounding box center [187, 163] width 36 height 25
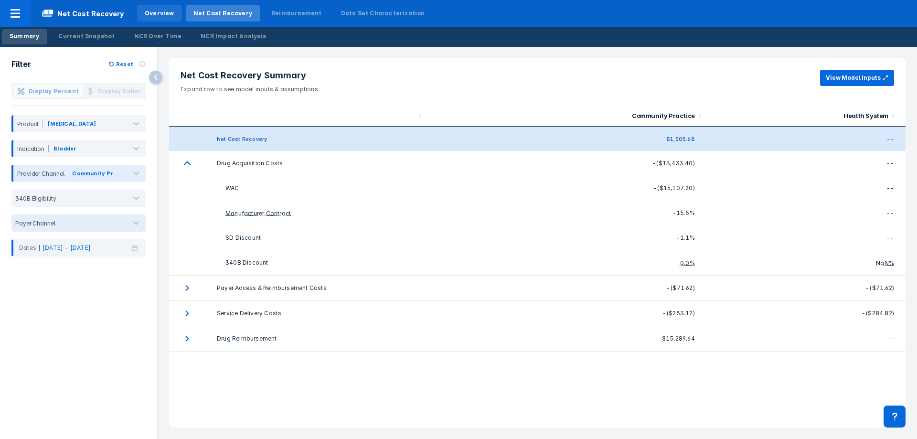
click at [162, 7] on div "Overview" at bounding box center [159, 13] width 45 height 16
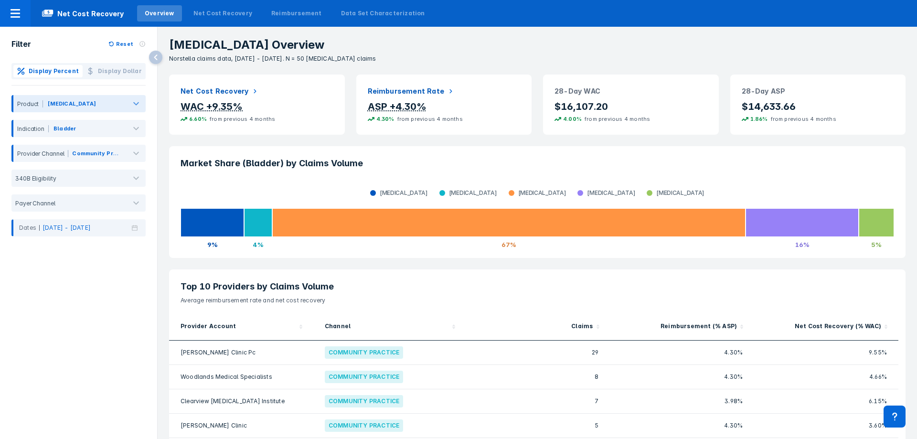
click at [129, 108] on div at bounding box center [136, 103] width 19 height 19
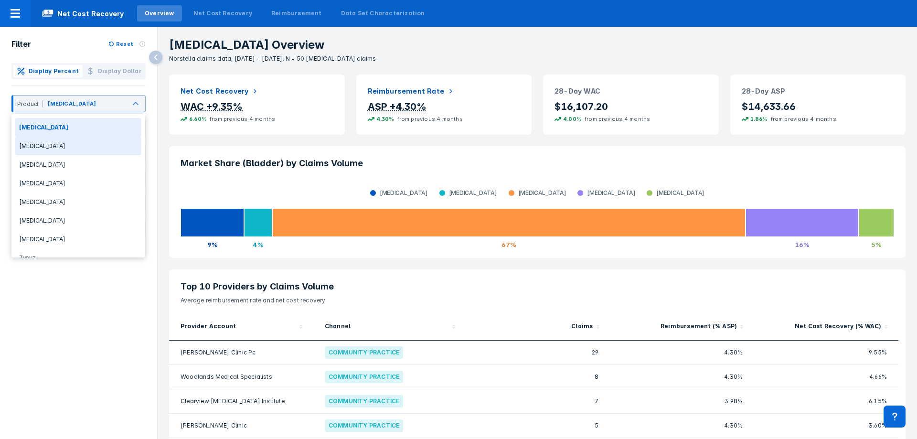
click at [96, 145] on div "[MEDICAL_DATA]" at bounding box center [78, 146] width 126 height 19
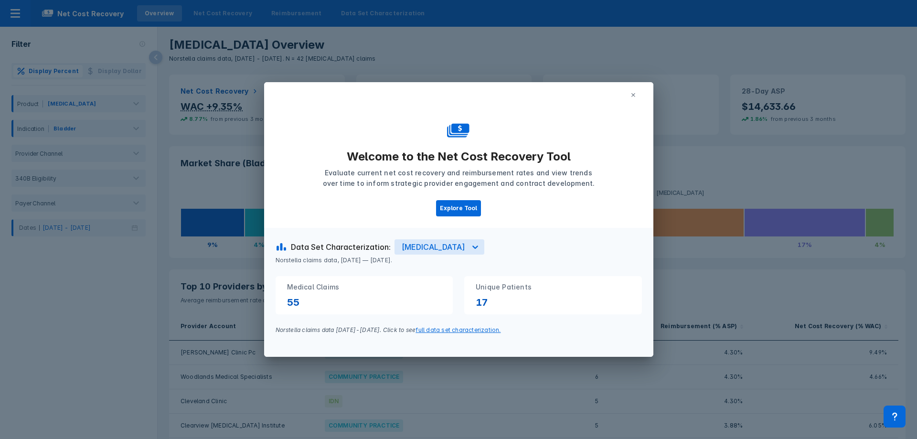
click at [635, 98] on button at bounding box center [633, 95] width 17 height 14
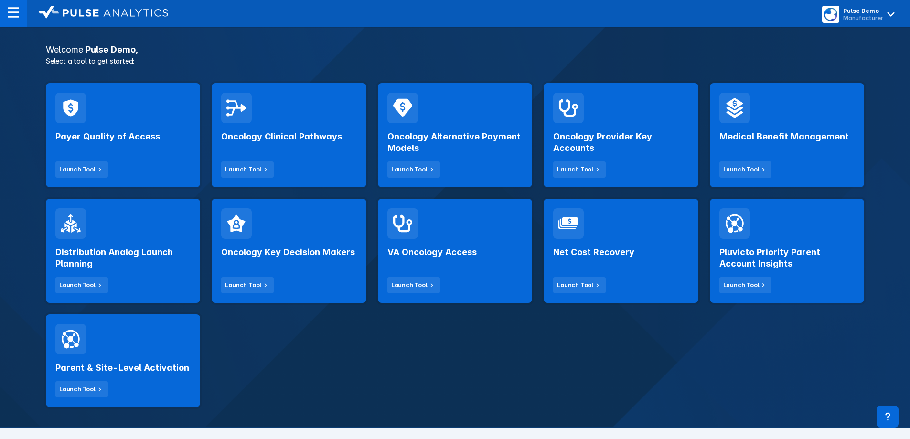
scroll to position [143, 0]
click at [590, 262] on div "Net Cost Recovery Launch Tool" at bounding box center [620, 265] width 135 height 54
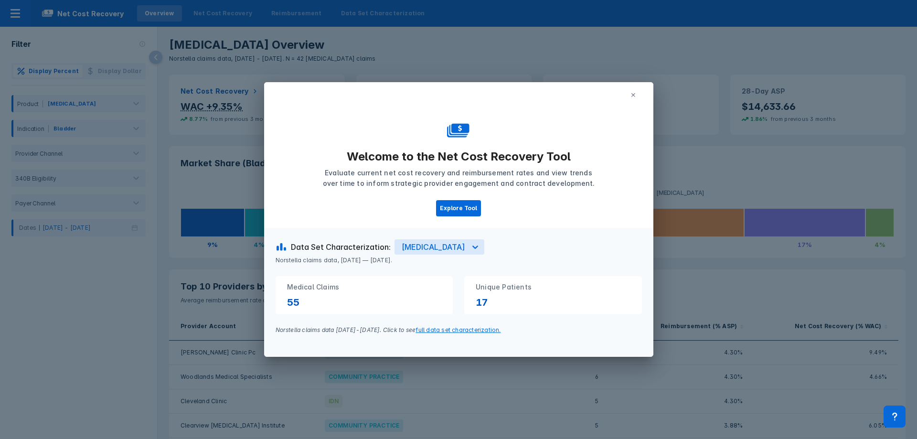
click at [636, 93] on button at bounding box center [633, 95] width 17 height 14
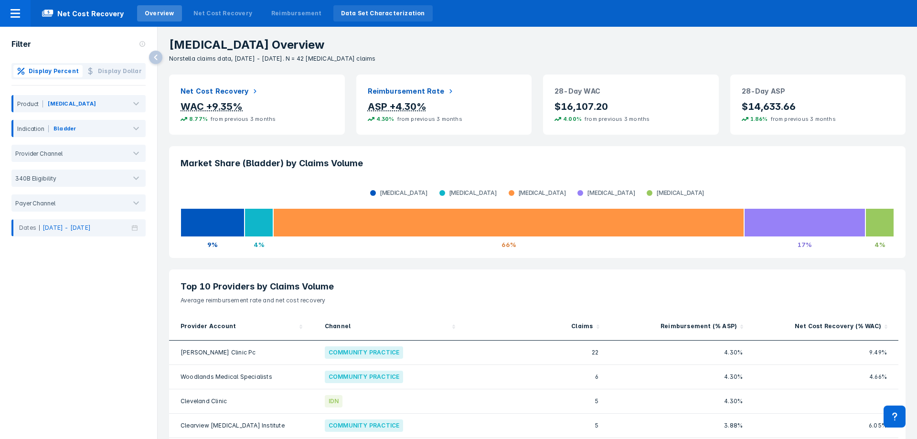
click at [375, 16] on div "Data Set Characterization" at bounding box center [383, 13] width 84 height 9
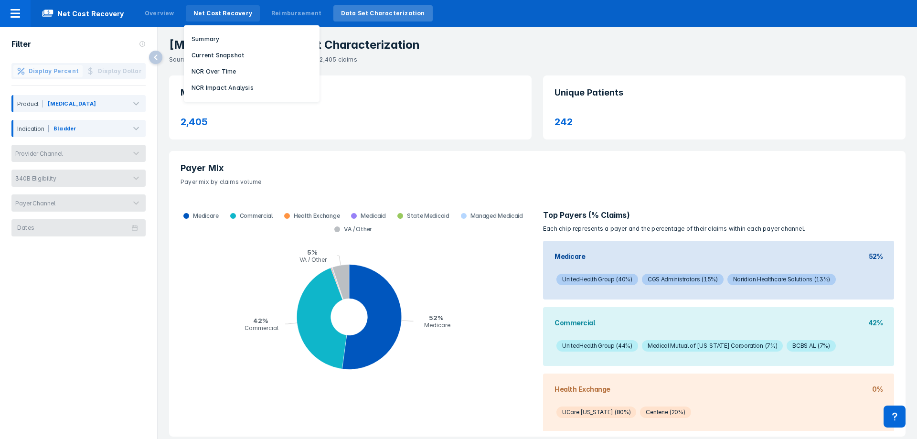
click at [204, 10] on div "Net Cost Recovery" at bounding box center [223, 13] width 59 height 9
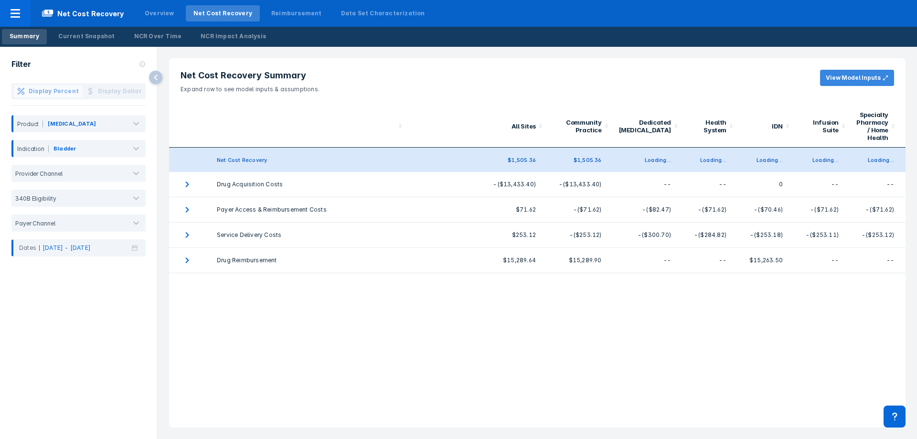
click at [843, 76] on button "View Model Inputs" at bounding box center [857, 78] width 74 height 16
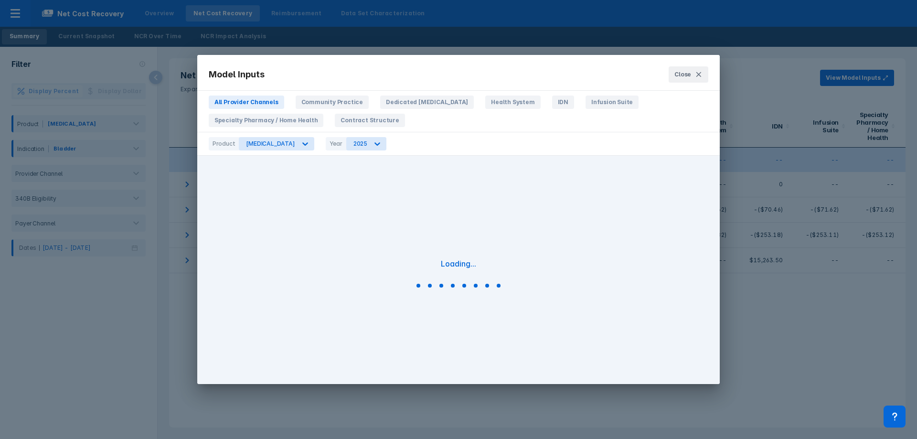
scroll to position [11, 0]
click at [694, 77] on button "Close" at bounding box center [689, 74] width 40 height 16
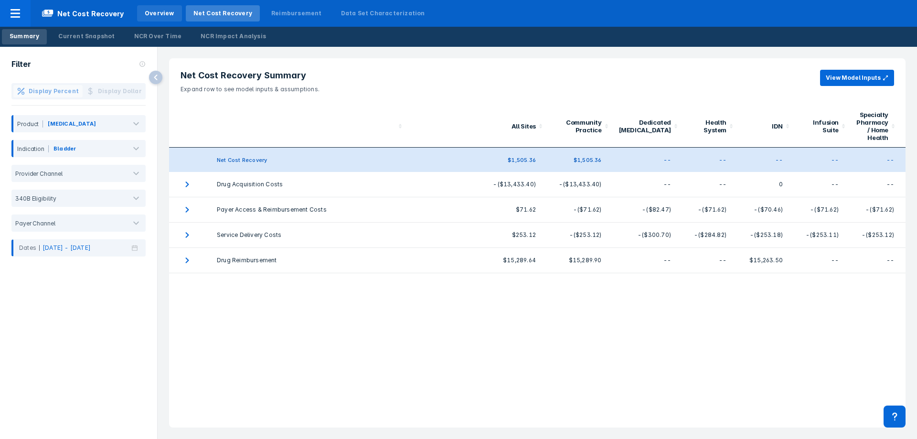
click at [148, 11] on div "Overview" at bounding box center [160, 13] width 30 height 9
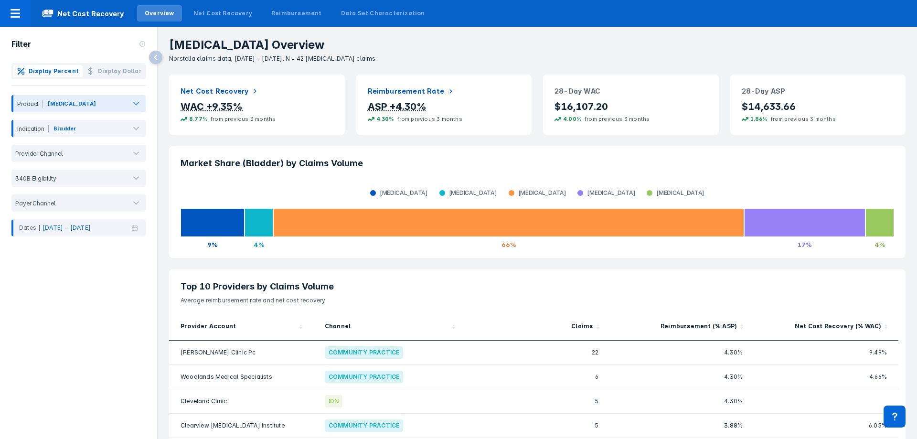
click at [142, 104] on div at bounding box center [136, 103] width 19 height 19
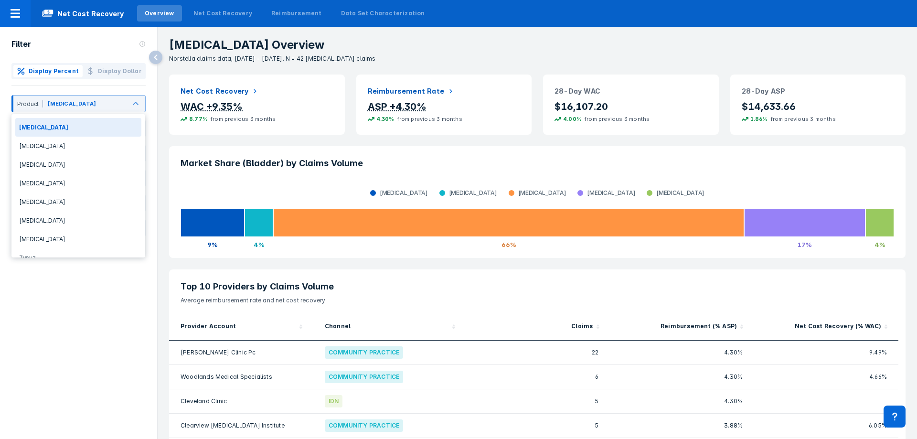
click at [93, 300] on div "Filter Display Percent Display Dollar 8 results available. Use Up and Down to c…" at bounding box center [78, 223] width 157 height 392
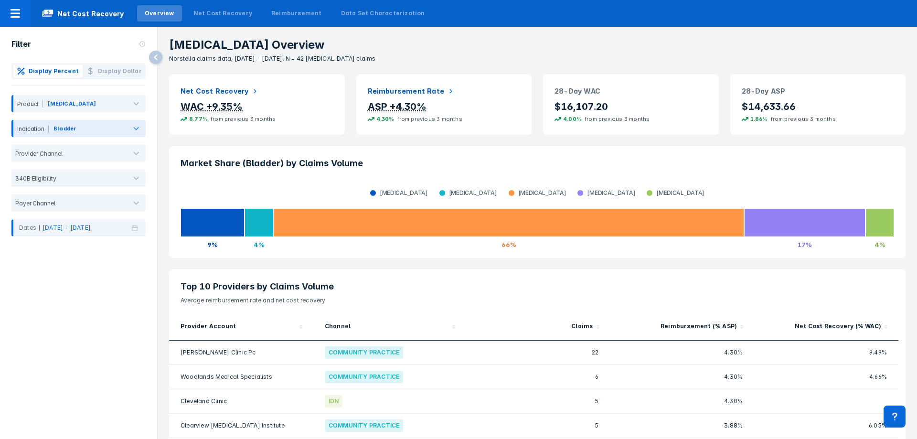
click at [129, 135] on div at bounding box center [136, 128] width 19 height 19
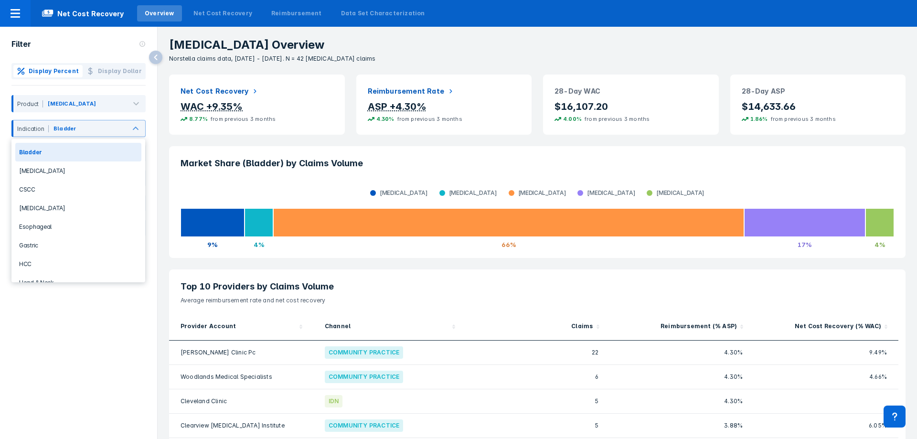
click at [103, 319] on div "Filter Display Percent Display Dollar Product Bavencio 13 results available. Us…" at bounding box center [78, 223] width 157 height 392
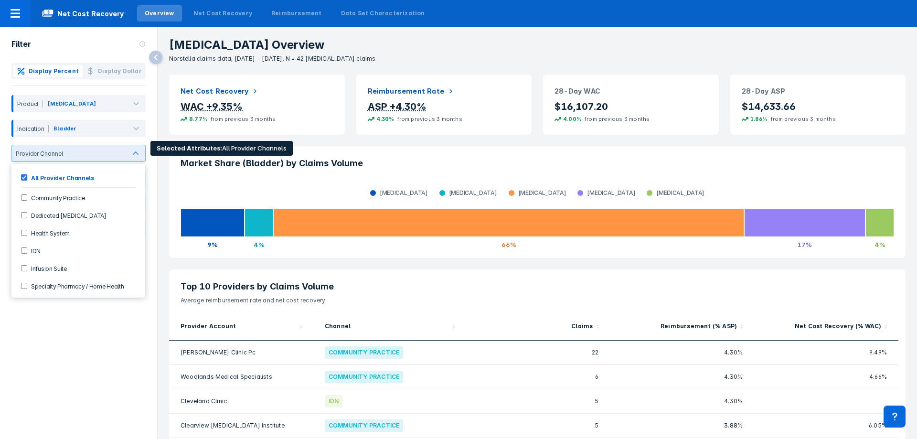
click at [121, 156] on div at bounding box center [93, 153] width 55 height 7
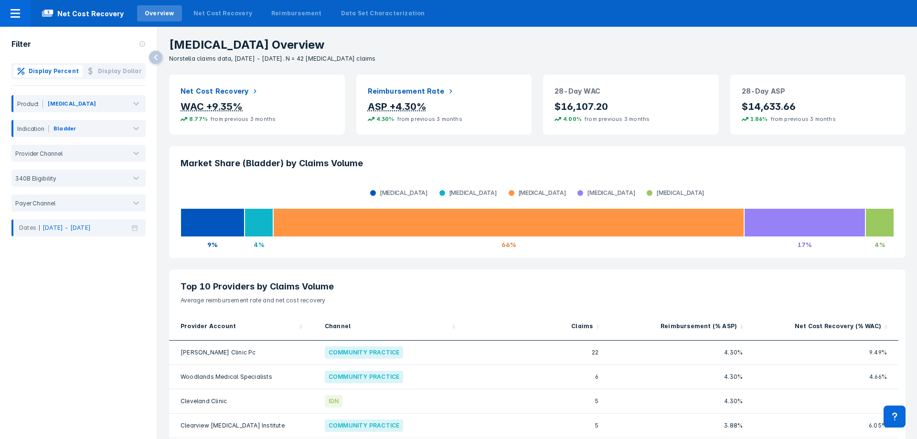
click at [36, 324] on div "Filter Display Percent Display Dollar Product Bavencio Indication Bladder Provi…" at bounding box center [78, 223] width 157 height 392
click at [138, 172] on div at bounding box center [136, 178] width 19 height 19
click at [89, 301] on div "Filter Display Percent Display Dollar Product Bavencio Indication Bladder Provi…" at bounding box center [78, 223] width 157 height 392
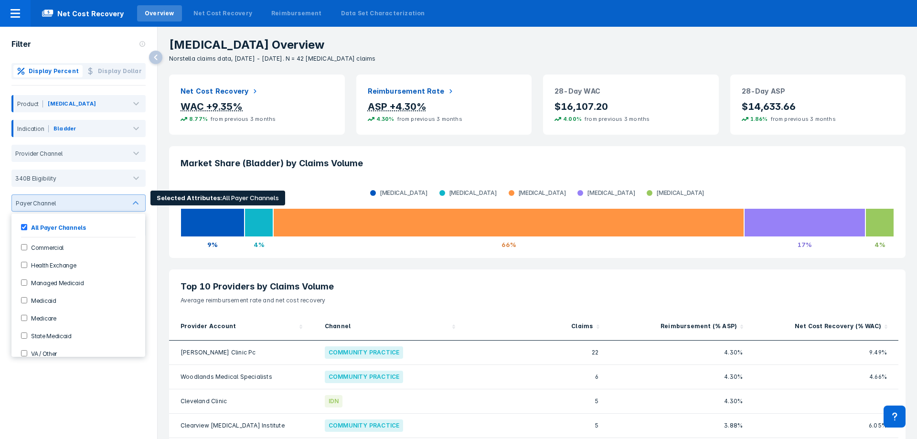
scroll to position [8, 0]
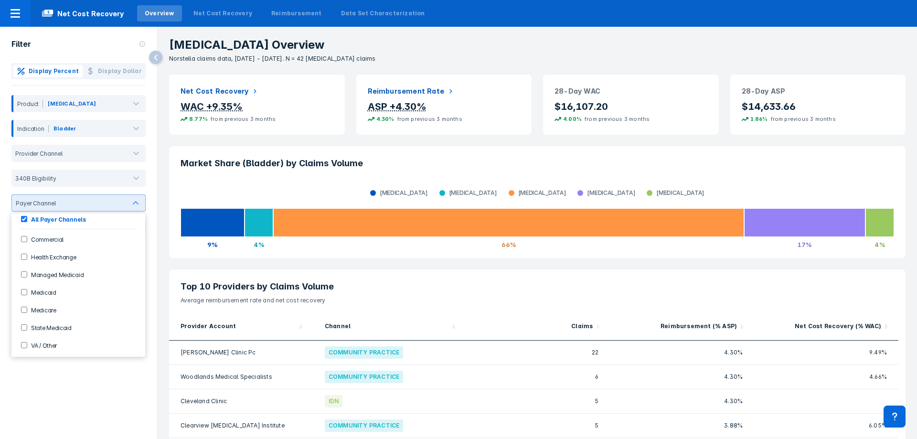
click at [72, 380] on div "Filter Display Percent Display Dollar Product Bavencio Indication Bladder Provi…" at bounding box center [78, 223] width 157 height 392
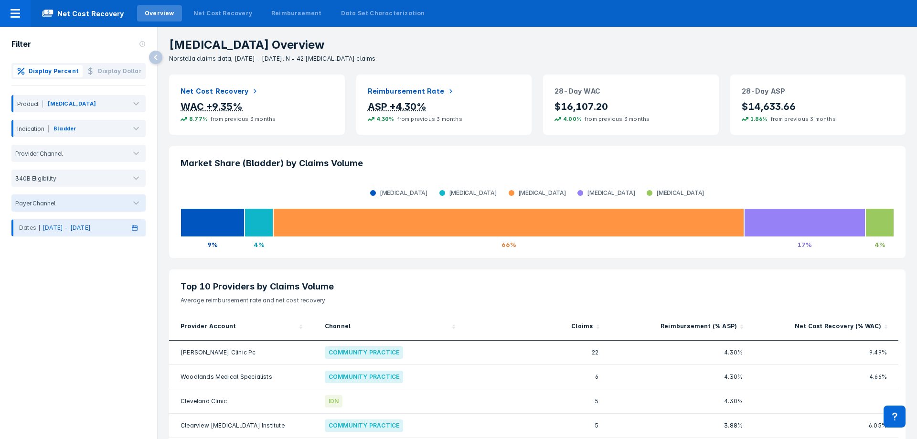
click at [140, 230] on div "Dates Feb 2025 - Apr 2025" at bounding box center [78, 227] width 134 height 17
click at [21, 246] on span "Previous Year" at bounding box center [21, 246] width 0 height 11
click at [25, 246] on div "2022" at bounding box center [79, 246] width 137 height 17
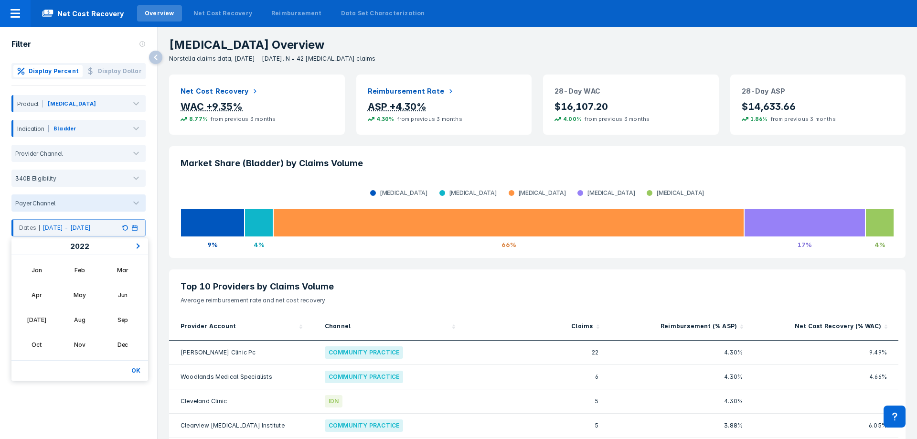
click at [110, 398] on div "Filter Display Percent Display Dollar Product Bavencio Indication Bladder Provi…" at bounding box center [78, 223] width 157 height 392
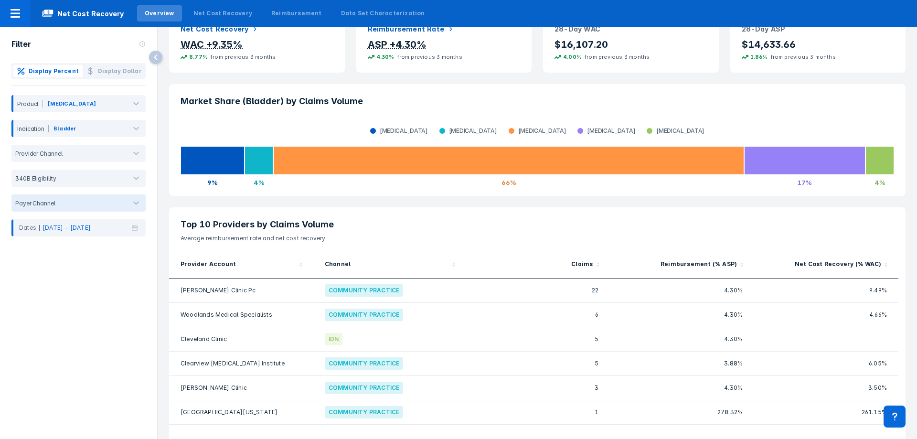
scroll to position [0, 0]
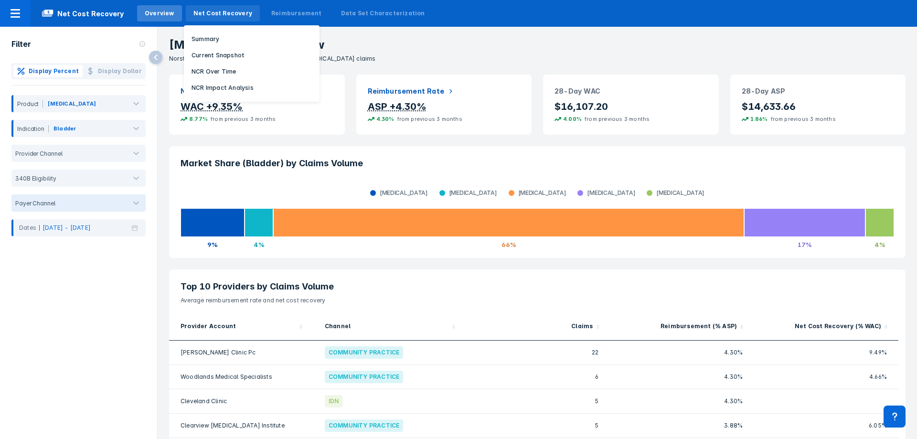
click at [234, 10] on div "Net Cost Recovery" at bounding box center [223, 13] width 59 height 9
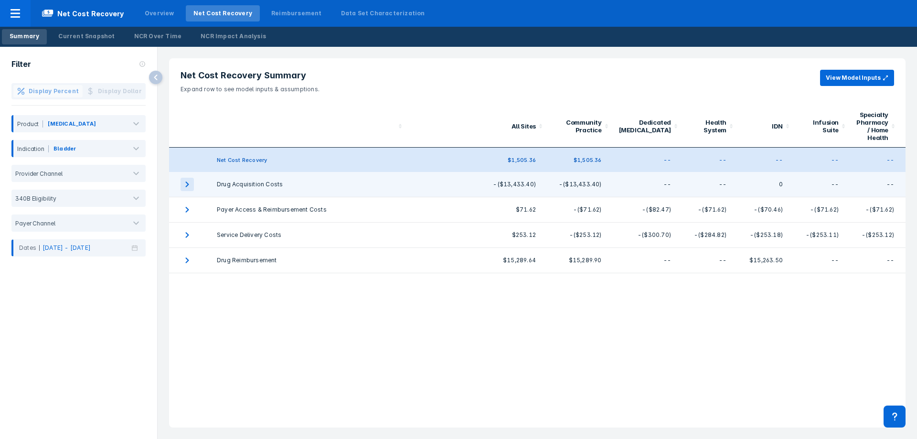
click at [183, 185] on icon "expand row" at bounding box center [187, 184] width 13 height 13
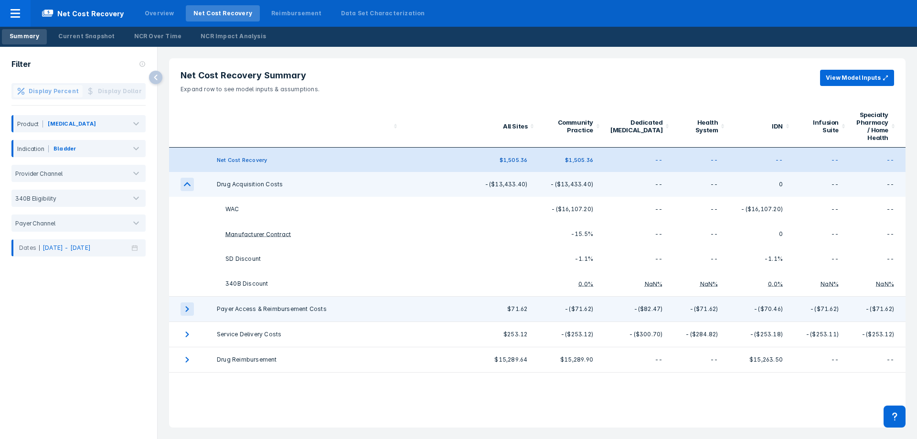
click at [190, 307] on icon "expand row" at bounding box center [187, 308] width 13 height 13
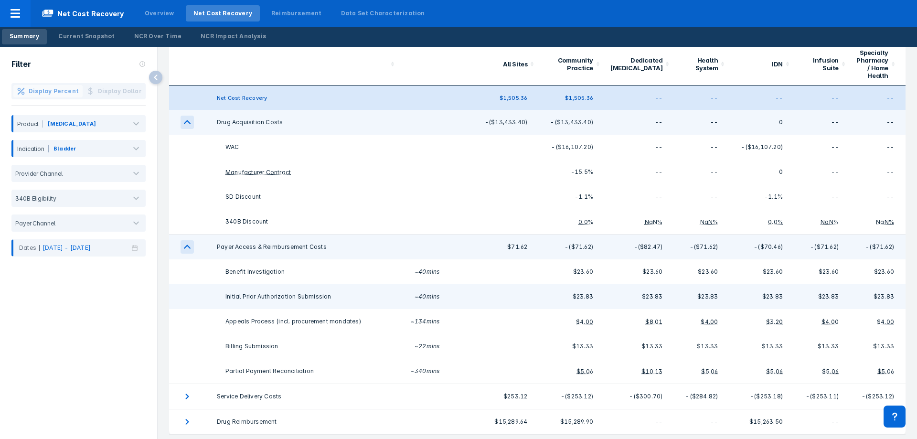
scroll to position [64, 0]
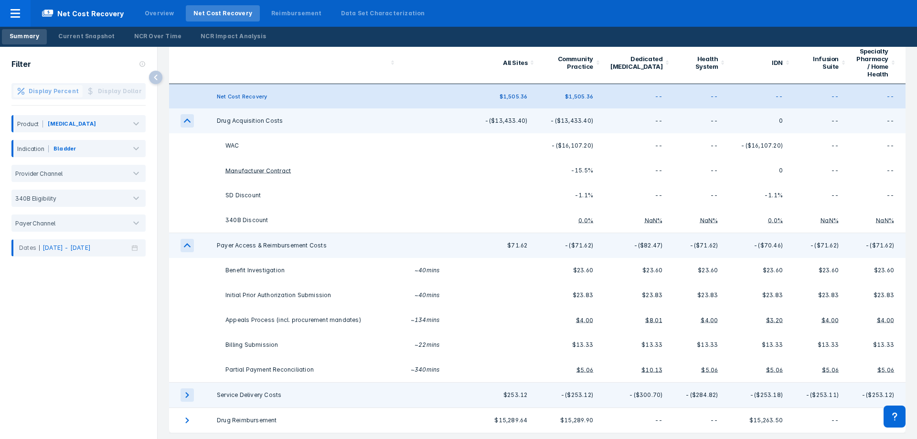
click at [184, 398] on icon "expand row" at bounding box center [187, 394] width 13 height 13
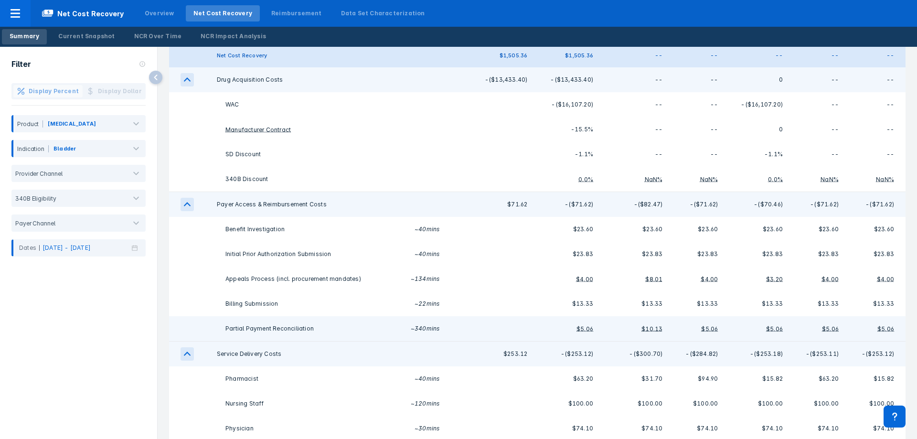
scroll to position [138, 0]
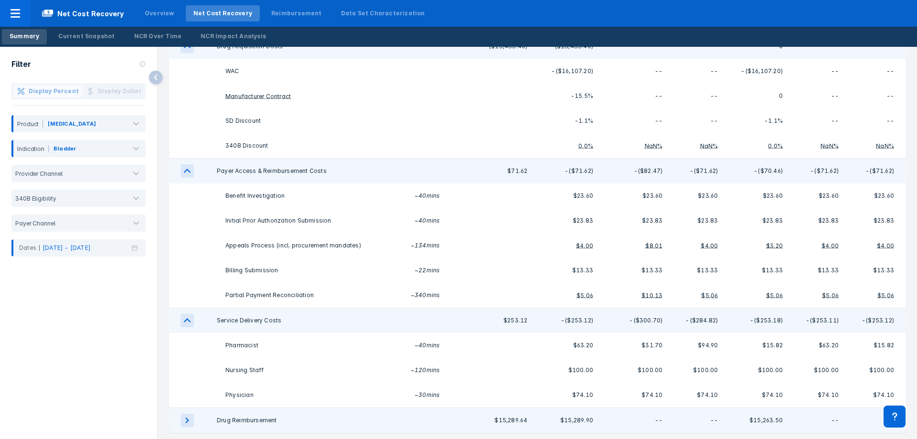
click at [187, 423] on icon "expand row" at bounding box center [187, 420] width 13 height 13
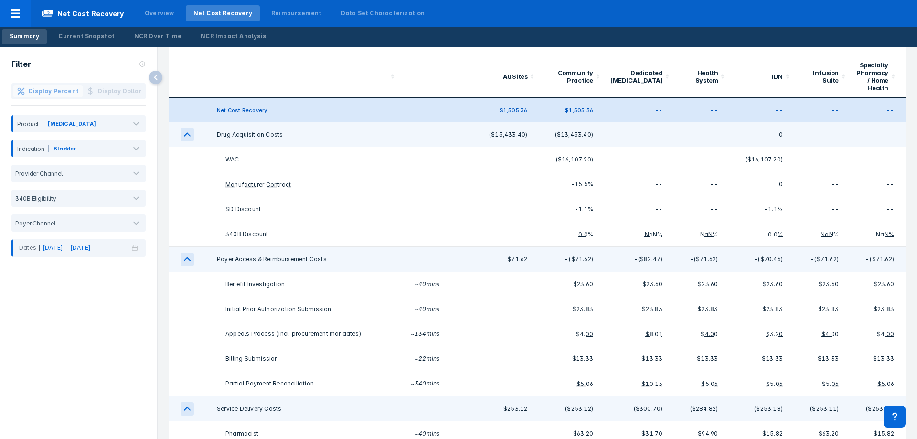
scroll to position [0, 0]
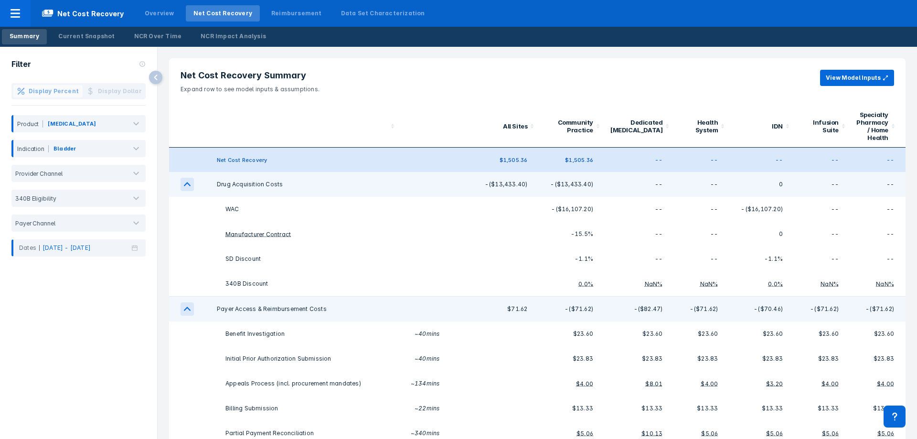
click at [187, 189] on icon "expand row" at bounding box center [187, 184] width 13 height 13
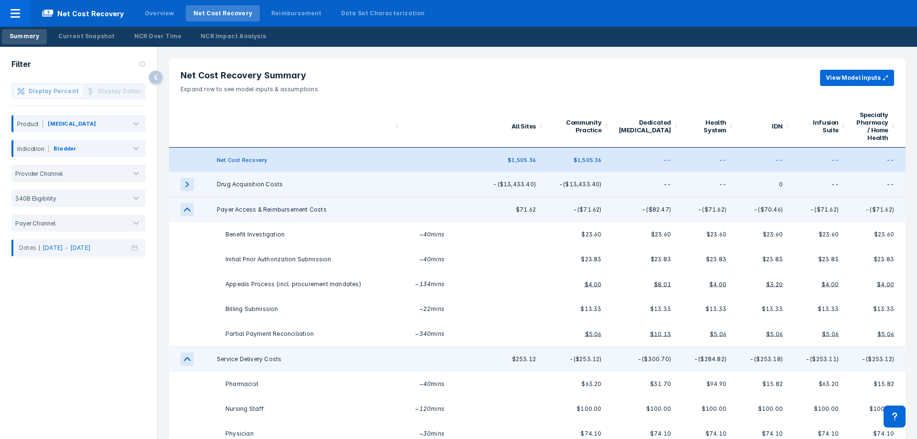
click at [187, 205] on icon "expand row" at bounding box center [187, 209] width 13 height 13
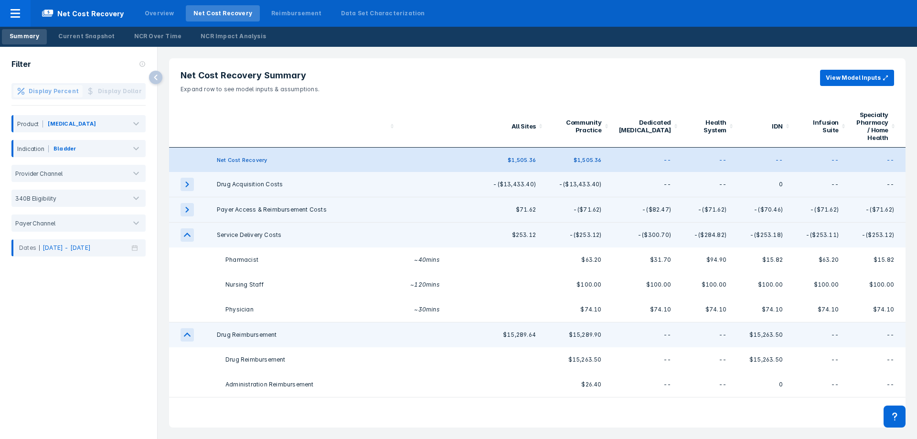
click at [189, 236] on icon "expand row" at bounding box center [187, 235] width 7 height 4
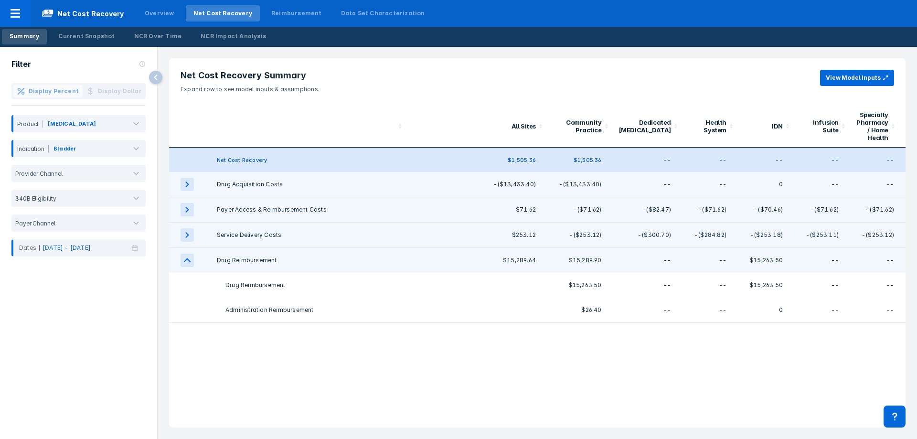
click at [192, 259] on icon "expand row" at bounding box center [187, 260] width 13 height 13
click at [277, 339] on div "Net Cost Recovery Summary Expand row to see model inputs & assumptions. View Mo…" at bounding box center [537, 242] width 737 height 369
click at [95, 40] on div "Current Snapshot" at bounding box center [86, 36] width 56 height 9
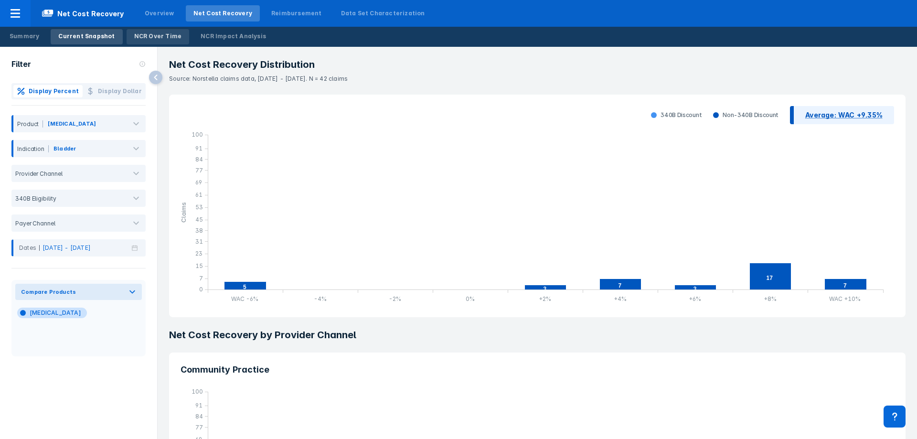
click at [158, 38] on div "NCR Over Time" at bounding box center [158, 36] width 48 height 9
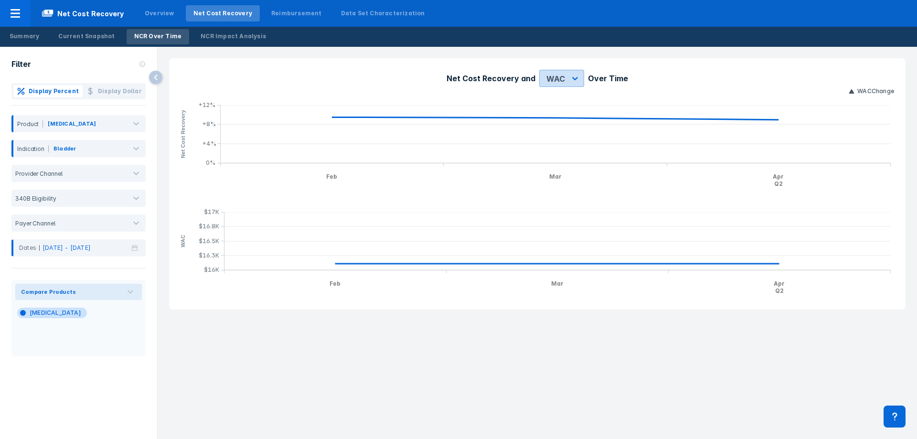
click at [579, 78] on icon at bounding box center [576, 79] width 10 height 10
click at [552, 121] on div "ASP" at bounding box center [553, 120] width 21 height 19
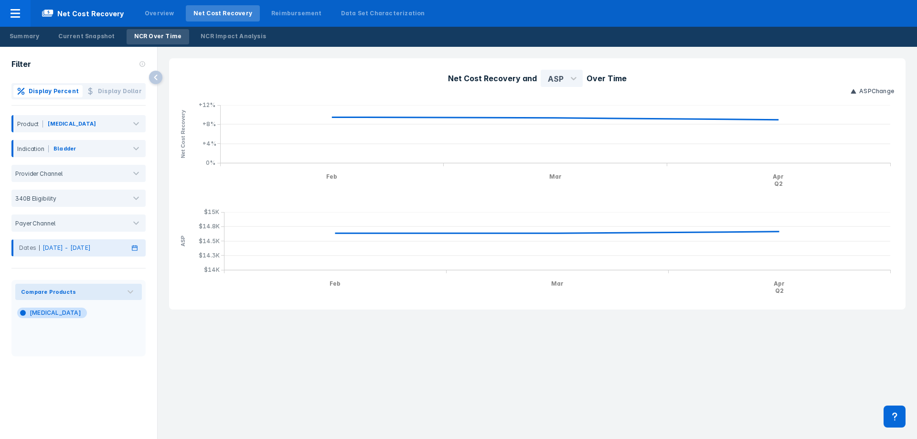
click at [87, 248] on p "[DATE] - [DATE]" at bounding box center [67, 248] width 48 height 9
click at [32, 290] on div "Jan" at bounding box center [37, 290] width 40 height 16
click at [37, 317] on div "Apr" at bounding box center [37, 315] width 40 height 16
click at [138, 392] on button "OK" at bounding box center [136, 391] width 17 height 12
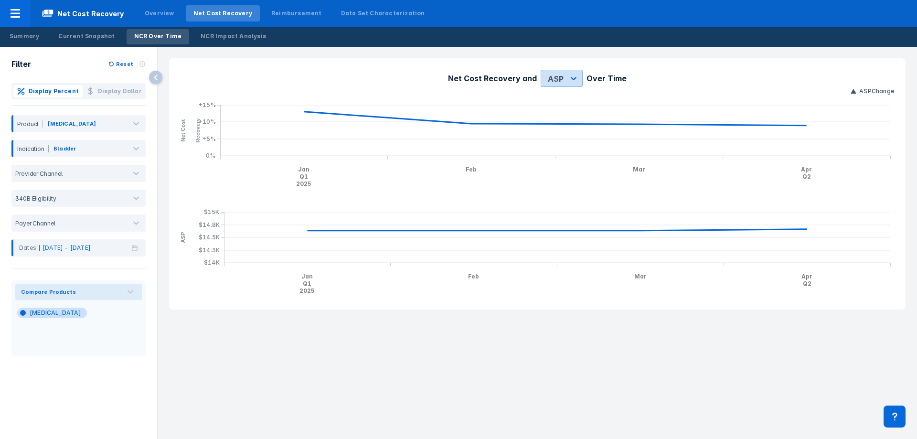
click at [567, 74] on div at bounding box center [573, 78] width 17 height 17
click at [557, 99] on div "WAC" at bounding box center [554, 102] width 21 height 19
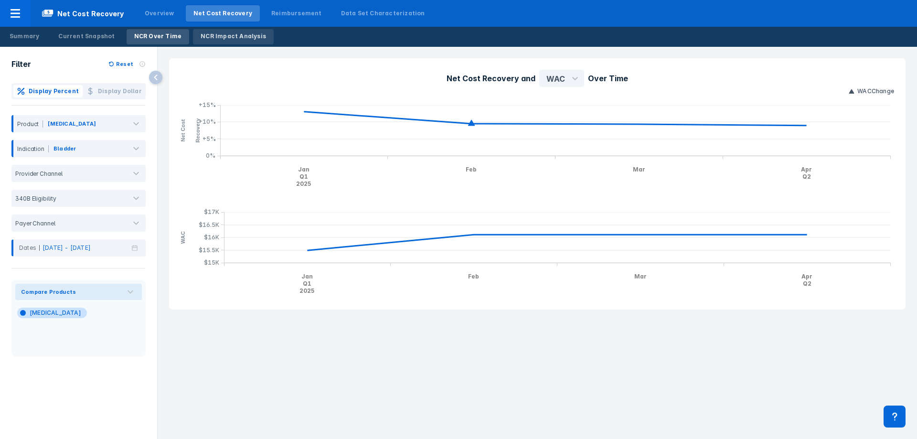
click at [241, 35] on div "NCR Impact Analysis" at bounding box center [233, 36] width 65 height 9
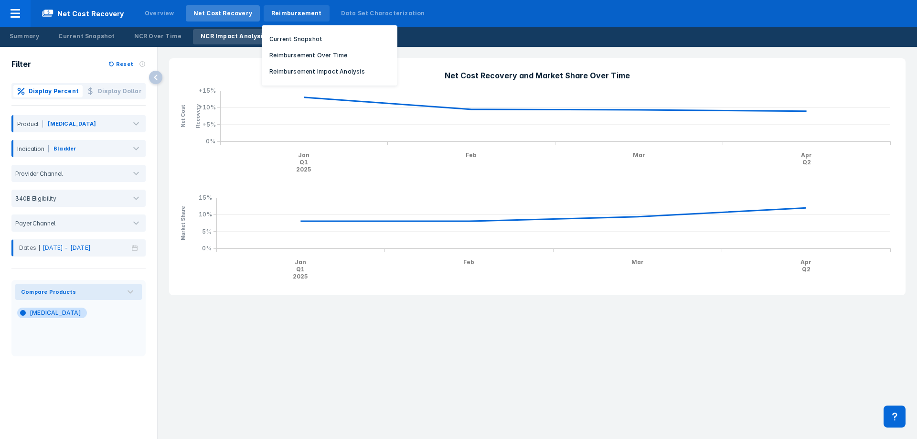
click at [281, 9] on div "Reimbursement" at bounding box center [296, 13] width 51 height 9
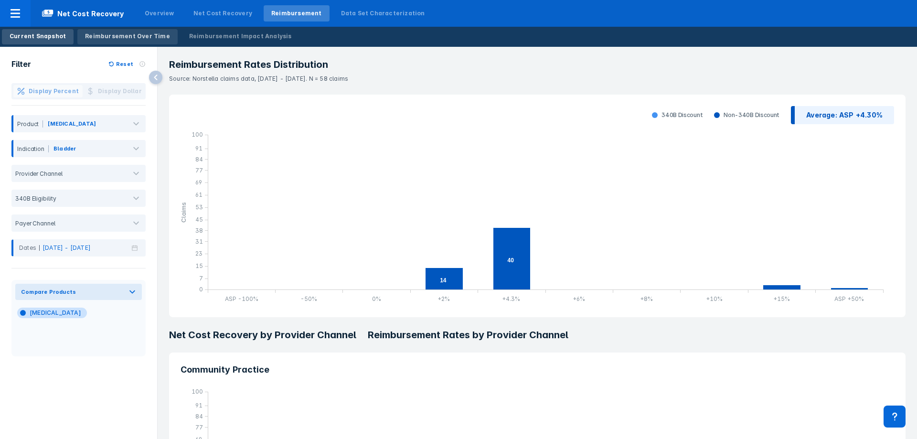
click at [103, 30] on link "Reimbursement Over Time" at bounding box center [127, 36] width 100 height 15
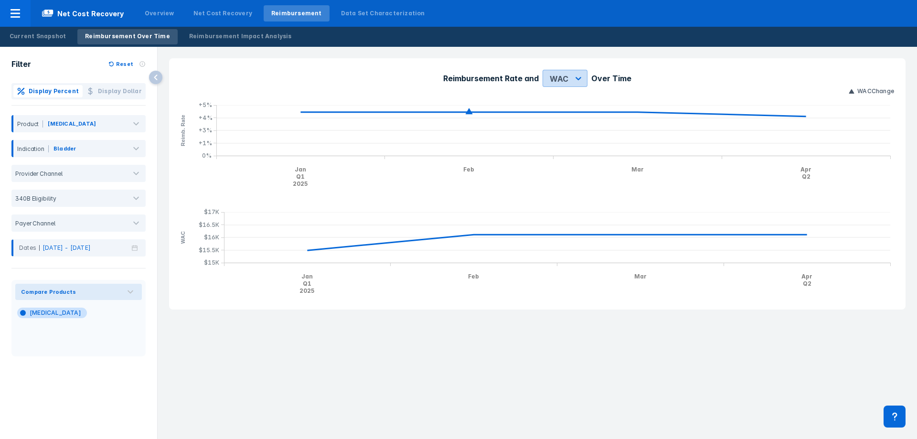
click at [576, 78] on icon at bounding box center [579, 79] width 10 height 10
click at [560, 119] on div "ASP" at bounding box center [557, 120] width 21 height 19
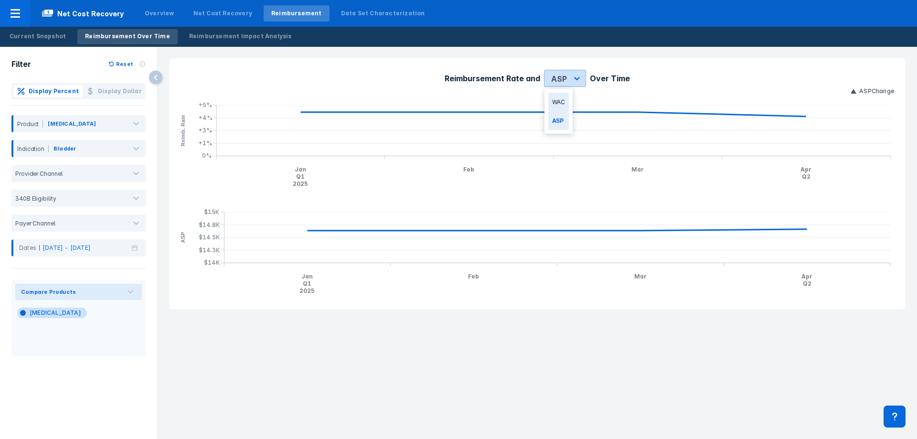
click at [572, 84] on div at bounding box center [577, 78] width 17 height 17
click at [565, 100] on div "WAC" at bounding box center [559, 102] width 21 height 19
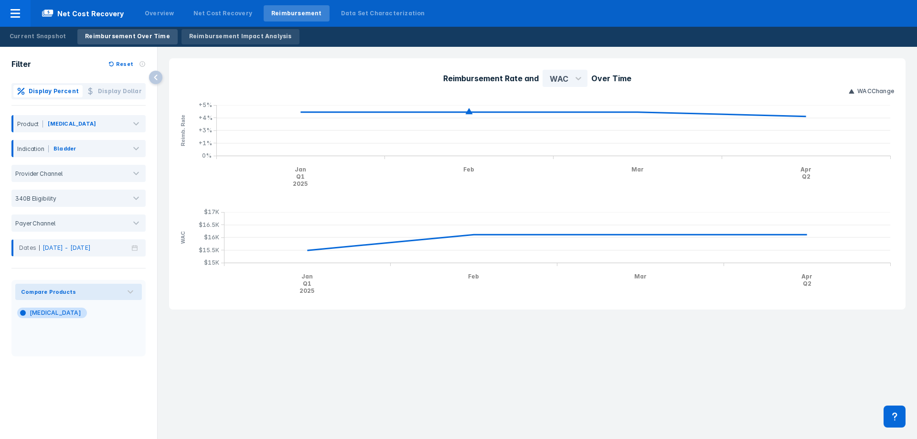
click at [258, 35] on div "Reimbursement Impact Analysis" at bounding box center [240, 36] width 103 height 9
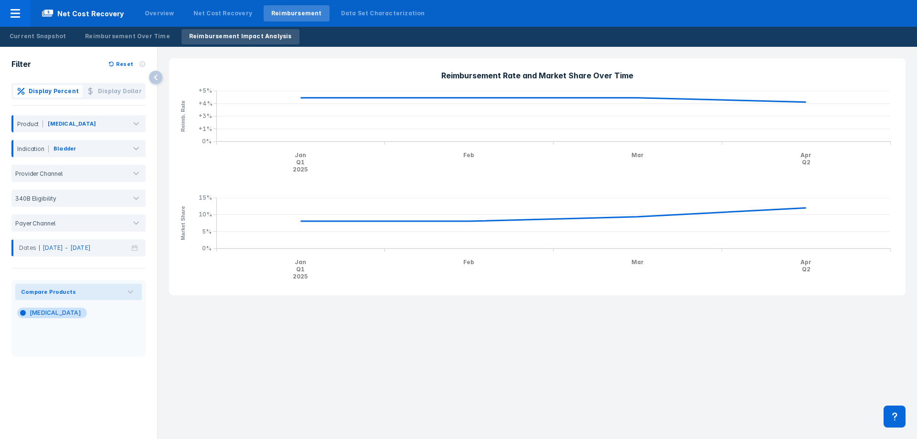
click at [516, 377] on div "Reimbursement Rate and Market Share Over Time Jan Q1 2025 Feb Mar Apr Q2 Reimb.…" at bounding box center [538, 243] width 760 height 392
click at [389, 10] on div "Data Set Characterization" at bounding box center [383, 13] width 84 height 9
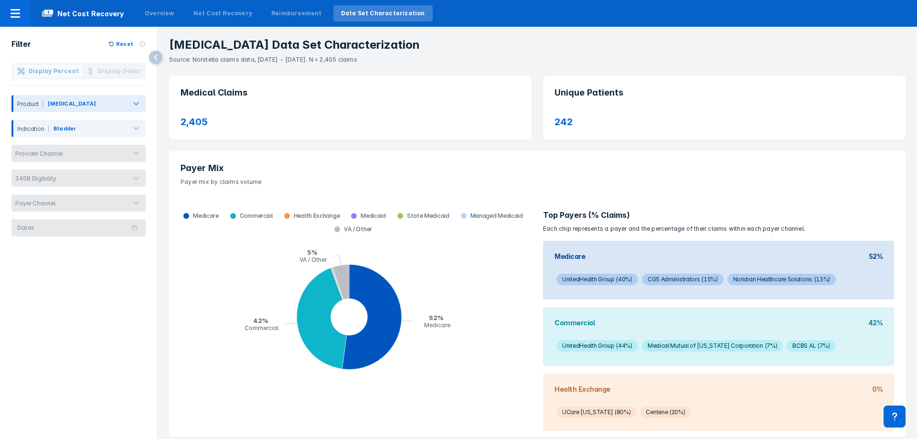
click at [123, 102] on div at bounding box center [111, 105] width 27 height 11
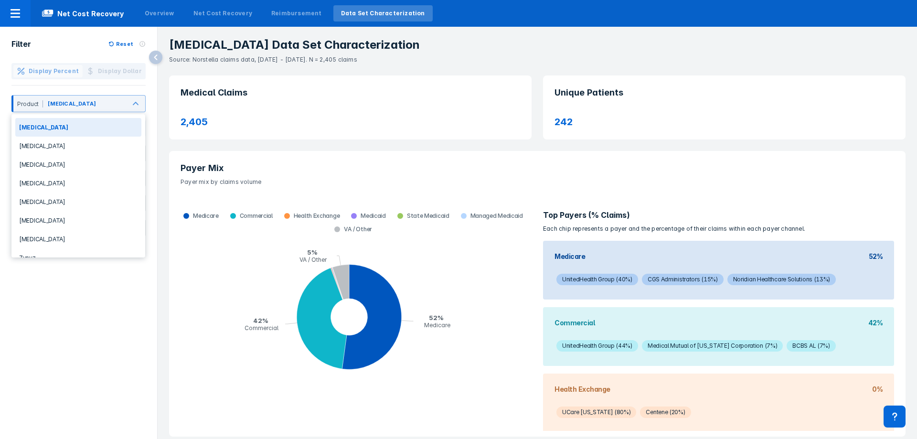
click at [305, 102] on header "Medical Claims" at bounding box center [350, 92] width 363 height 34
click at [415, 77] on header "Medical Claims" at bounding box center [350, 92] width 363 height 34
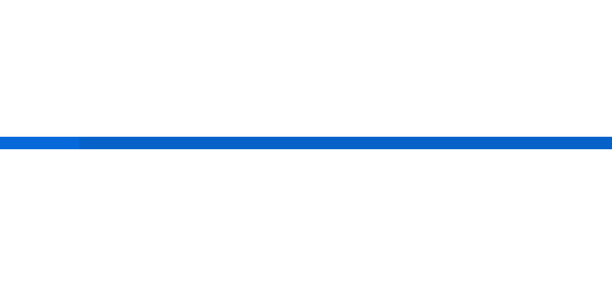
scroll to position [48, 0]
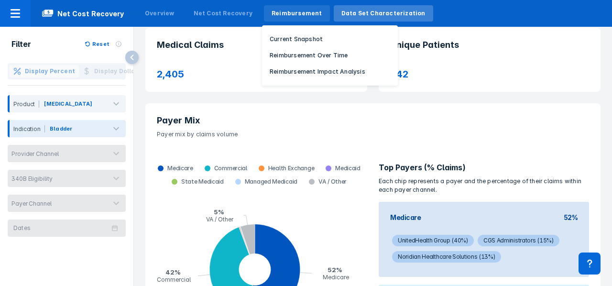
click at [278, 14] on div "Reimbursement" at bounding box center [296, 13] width 51 height 9
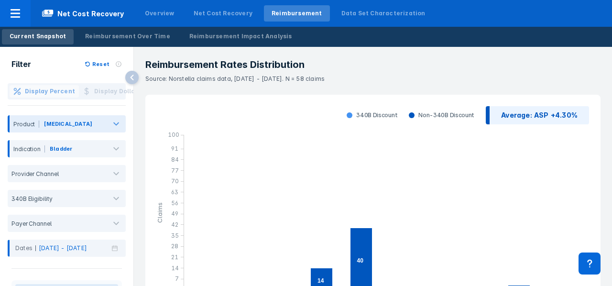
click at [107, 129] on div at bounding box center [116, 123] width 19 height 19
click at [97, 118] on div "[MEDICAL_DATA]" at bounding box center [72, 124] width 66 height 18
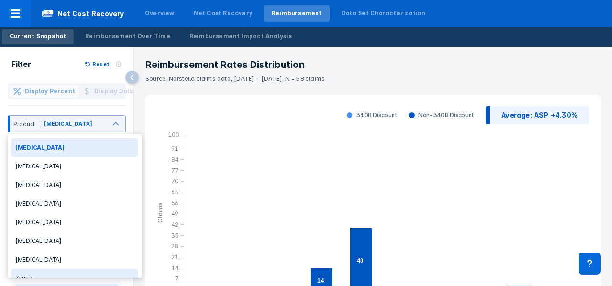
scroll to position [10, 0]
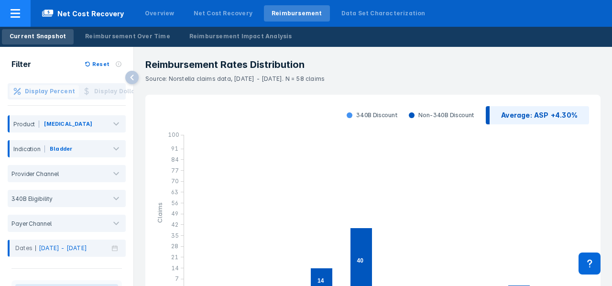
click at [23, 6] on div at bounding box center [15, 13] width 31 height 27
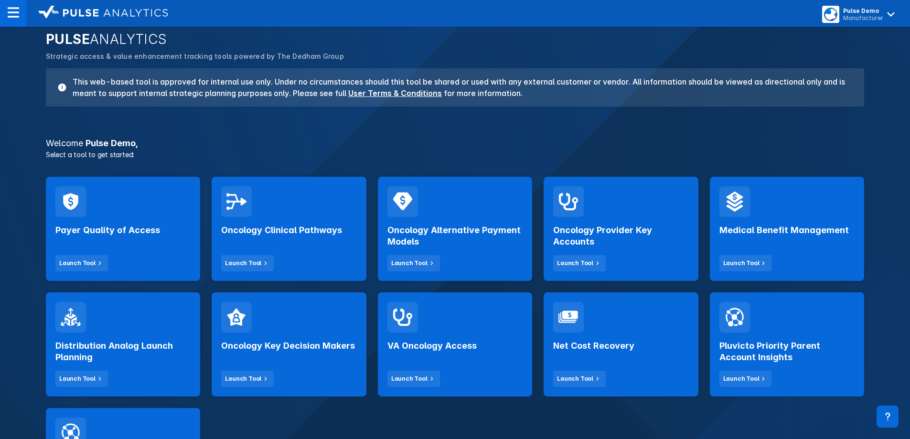
scroll to position [96, 0]
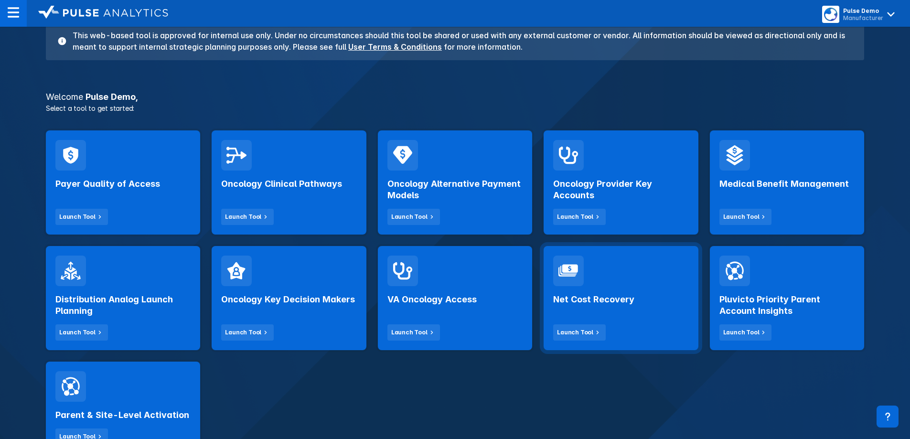
click at [606, 330] on div "Net Cost Recovery Launch Tool" at bounding box center [620, 313] width 135 height 54
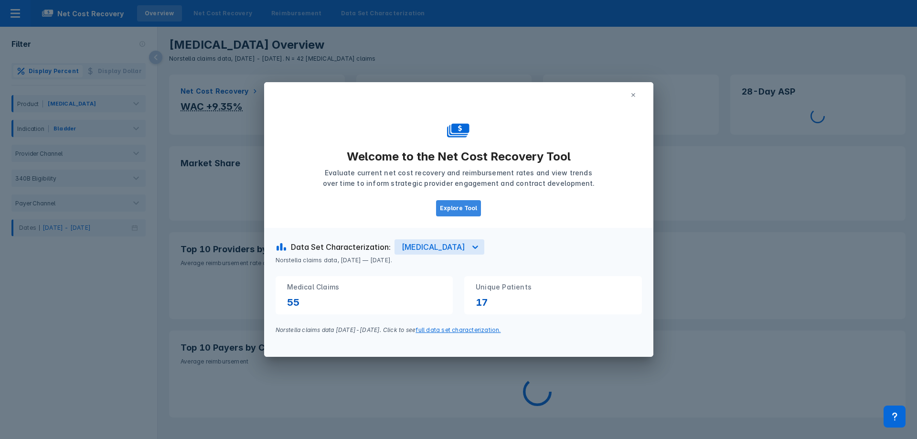
click at [466, 209] on button "Explore Tool" at bounding box center [458, 208] width 45 height 16
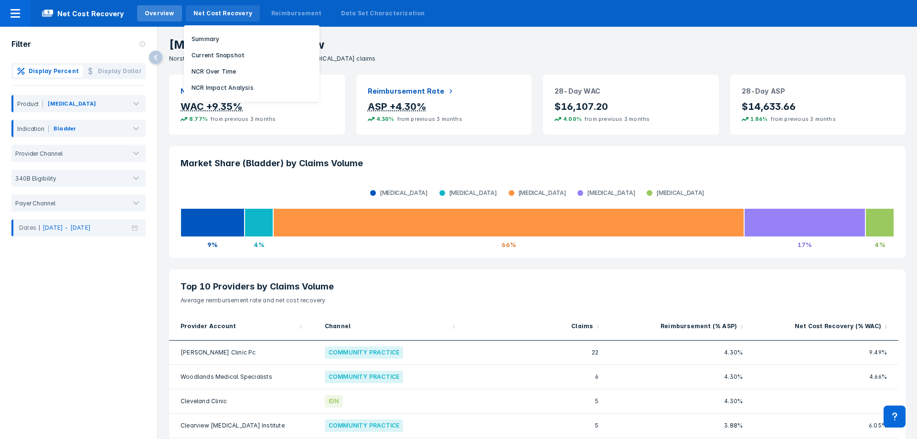
click at [235, 18] on div "Net Cost Recovery" at bounding box center [223, 13] width 74 height 16
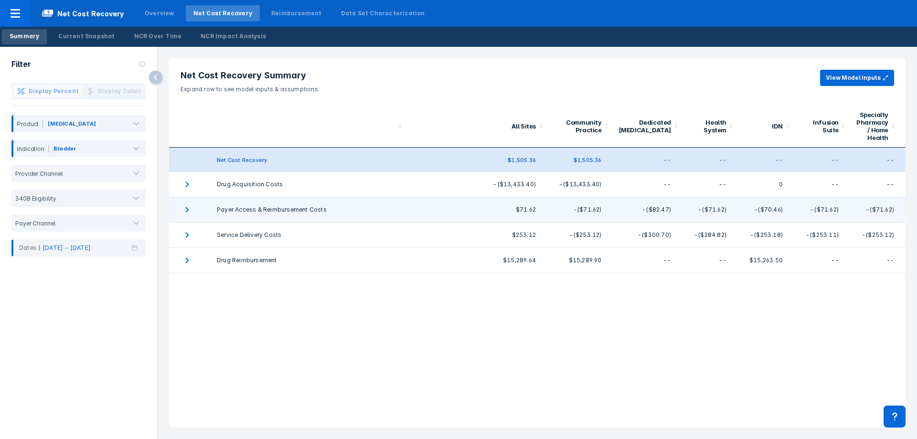
click at [190, 203] on td "collapsible table" at bounding box center [187, 209] width 36 height 25
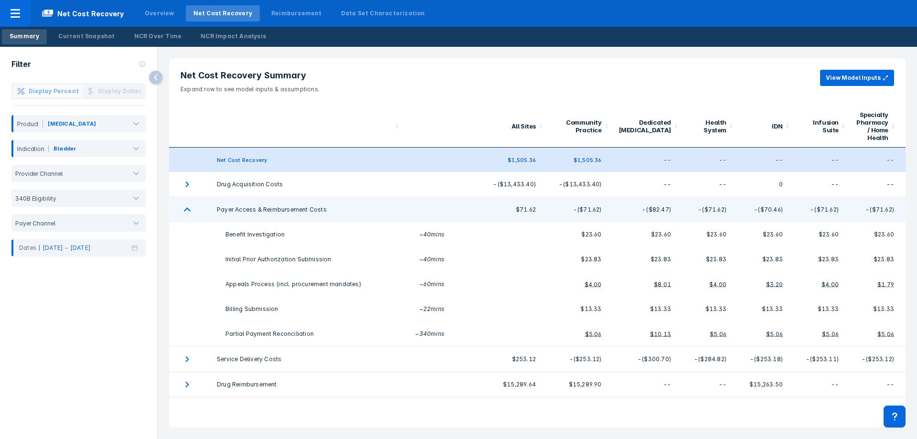
click at [190, 203] on td "collapsible table" at bounding box center [187, 209] width 36 height 25
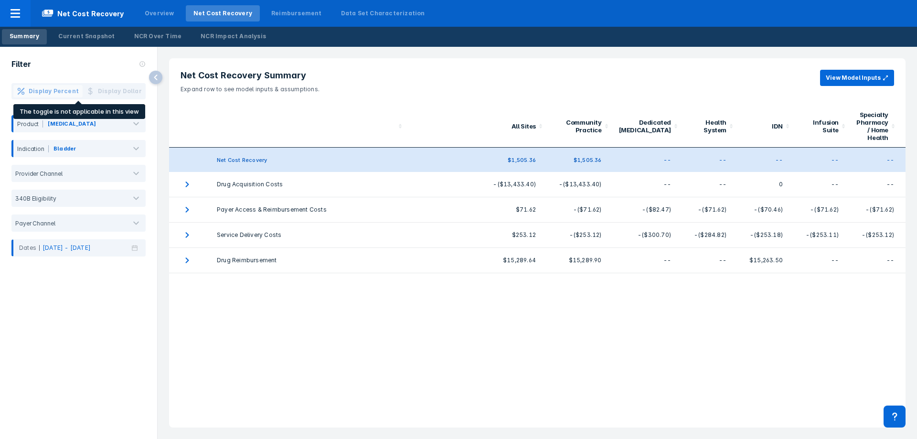
click at [65, 96] on button "Display Percent" at bounding box center [47, 91] width 69 height 12
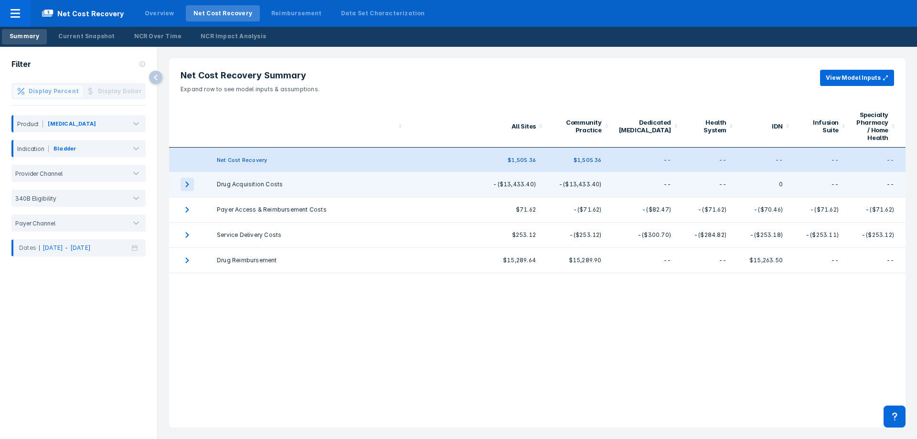
click at [186, 184] on icon "expand row" at bounding box center [187, 184] width 13 height 13
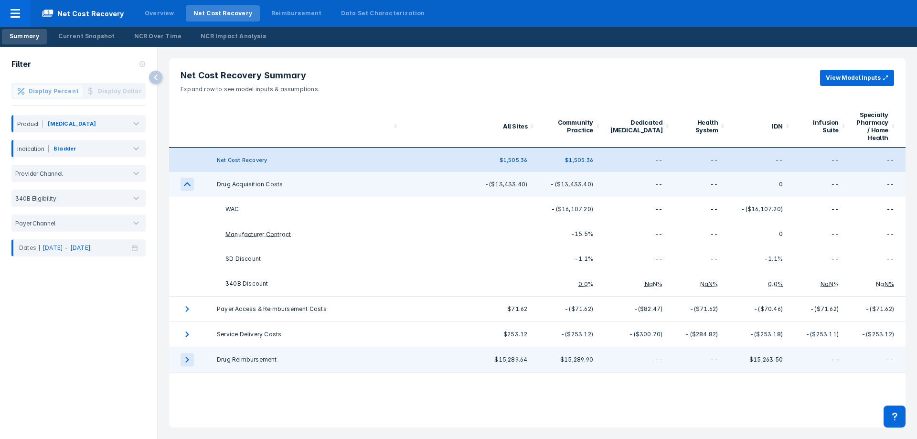
click at [188, 354] on icon "expand row" at bounding box center [187, 359] width 13 height 13
click at [85, 37] on div "Current Snapshot" at bounding box center [86, 36] width 56 height 9
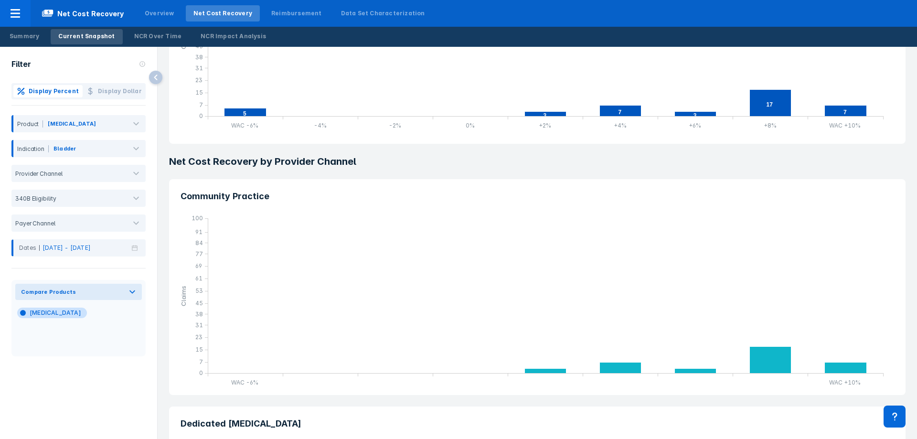
scroll to position [60, 0]
